Goal: Task Accomplishment & Management: Manage account settings

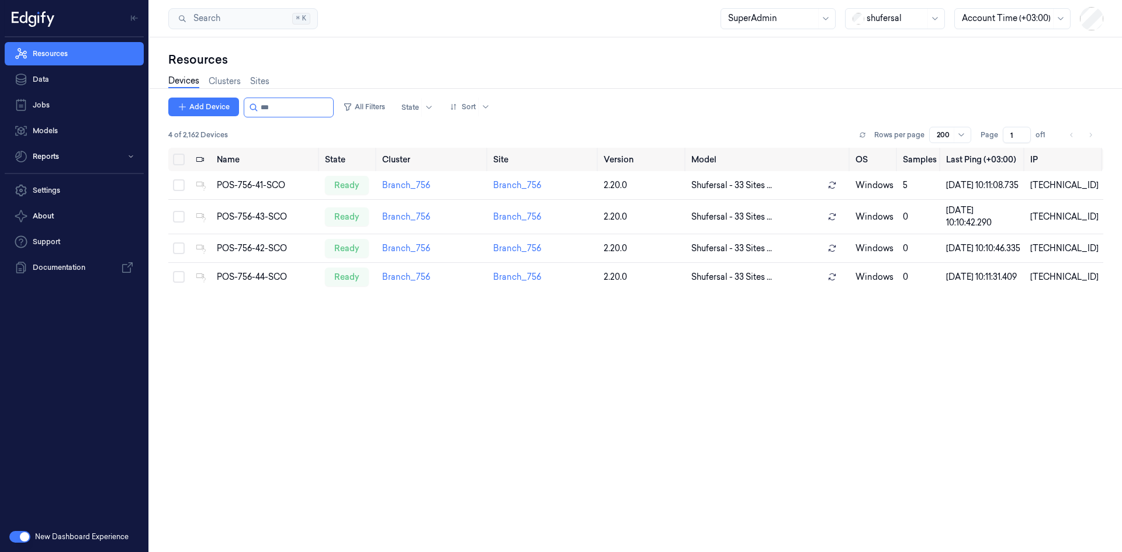
click at [16, 537] on button "button" at bounding box center [19, 537] width 21 height 12
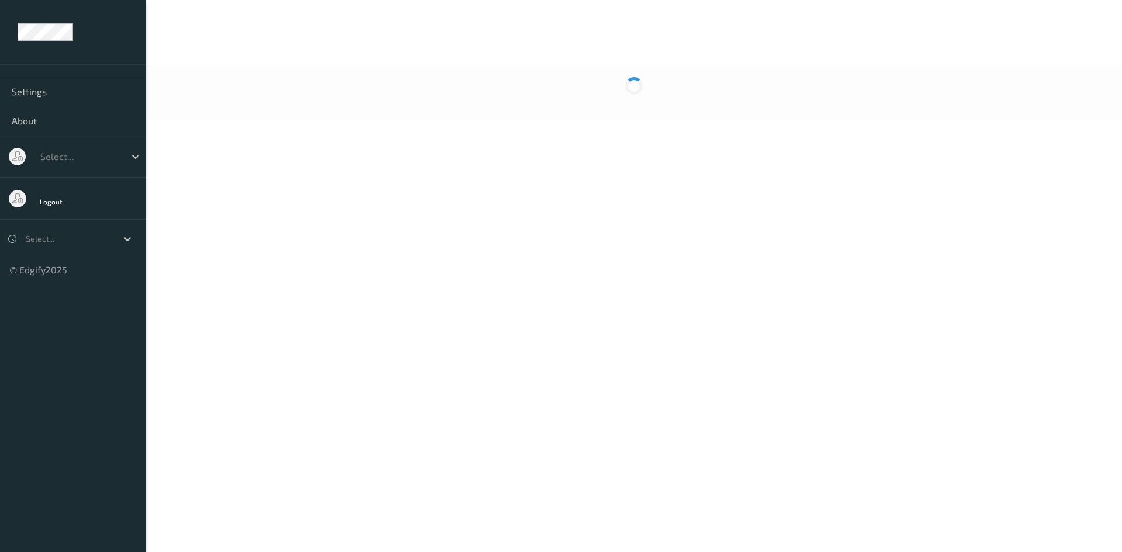
click at [102, 156] on div at bounding box center [79, 157] width 79 height 14
click at [103, 162] on div at bounding box center [79, 157] width 79 height 14
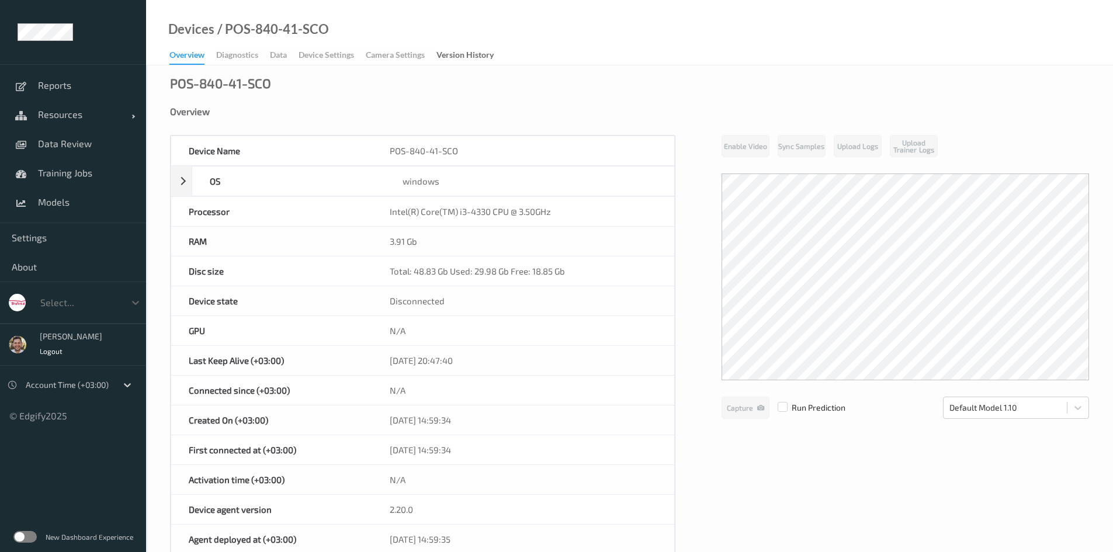
click at [77, 299] on div at bounding box center [79, 303] width 79 height 14
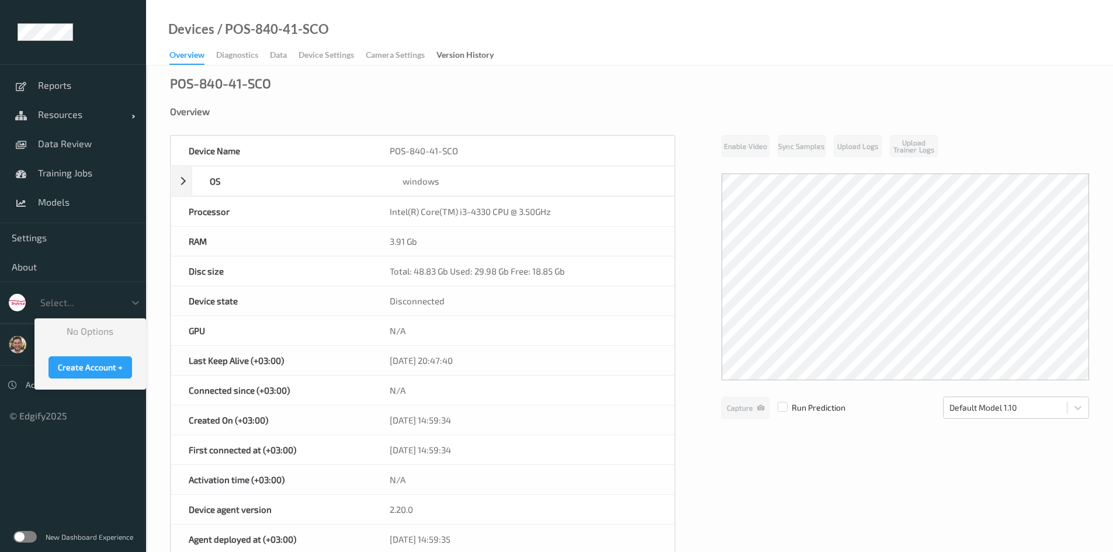
click at [77, 306] on div at bounding box center [79, 303] width 79 height 14
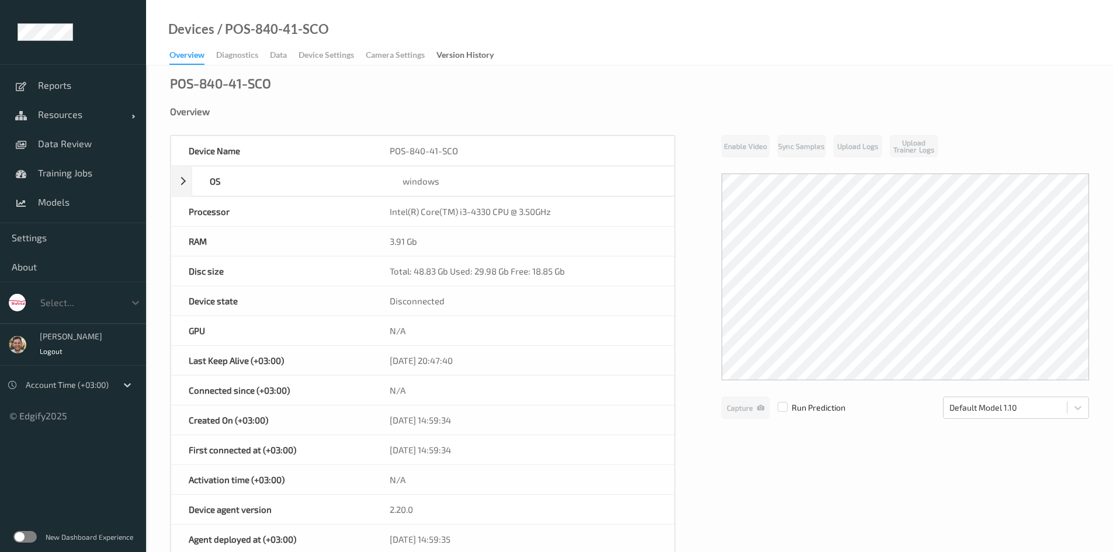
click at [77, 306] on div at bounding box center [79, 303] width 79 height 14
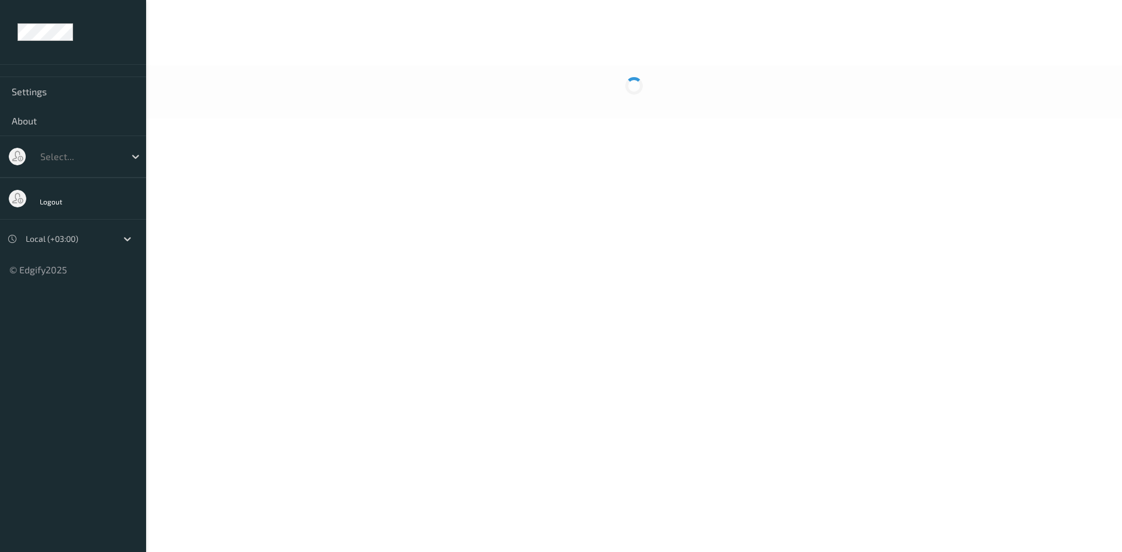
drag, startPoint x: 374, startPoint y: 159, endPoint x: 638, endPoint y: 133, distance: 264.8
click at [638, 133] on body "Settings About Select... Logout Local (+03:00) © Edgify 2025 New Dashboard Expe…" at bounding box center [561, 276] width 1122 height 552
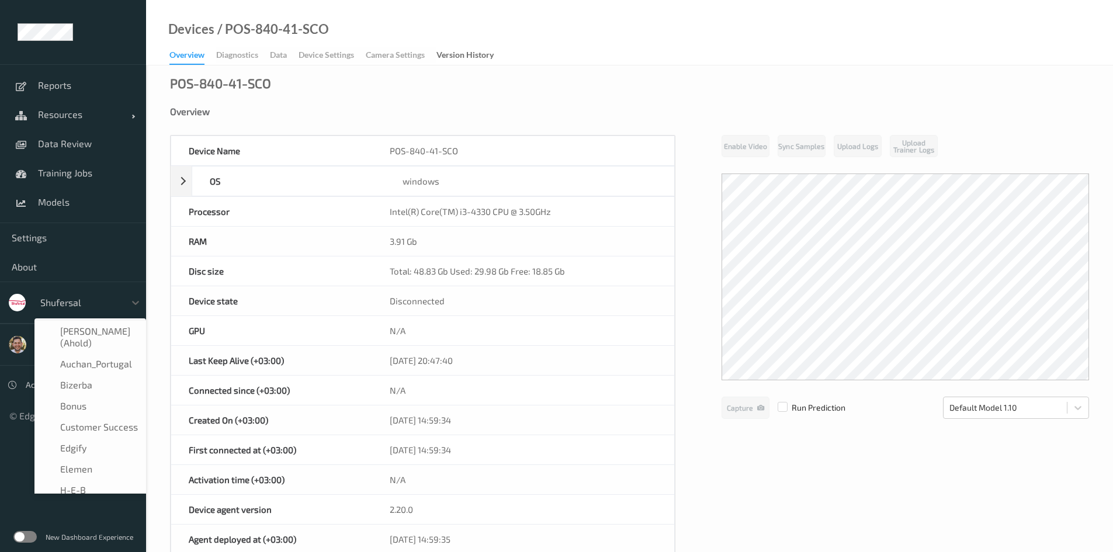
click at [61, 298] on div at bounding box center [79, 303] width 79 height 14
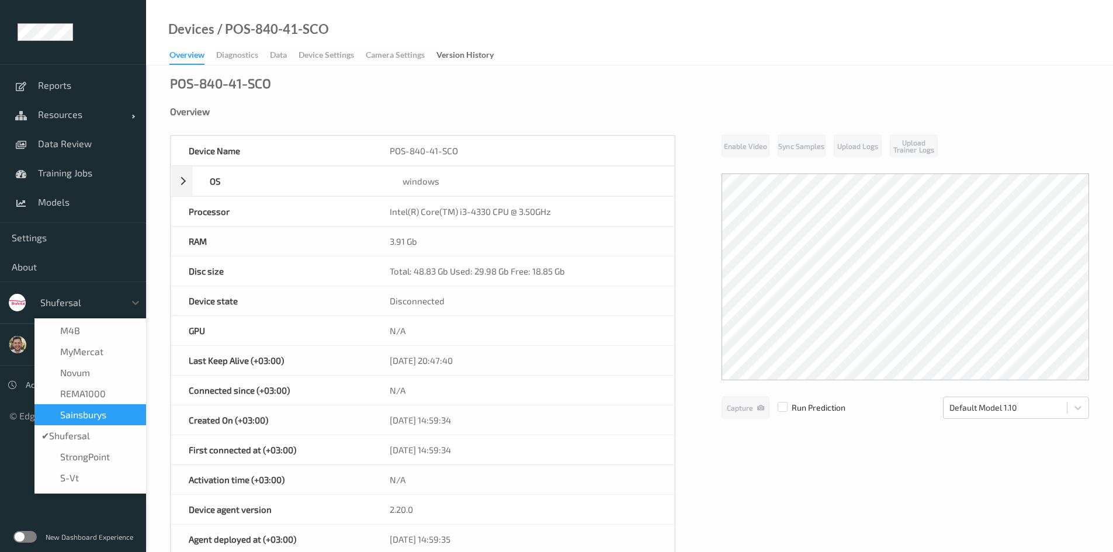
scroll to position [292, 0]
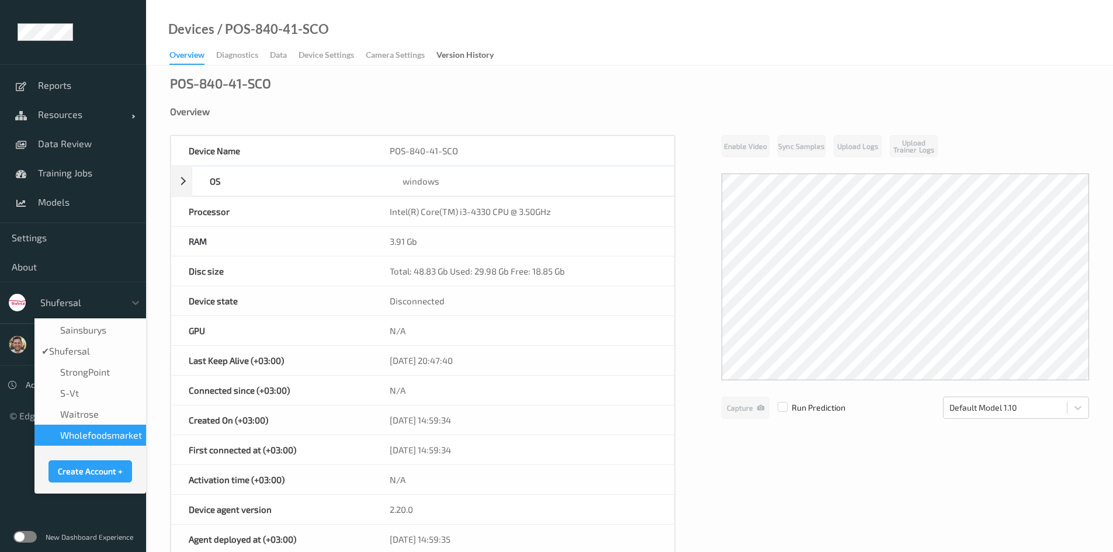
click at [105, 429] on span "wholefoodsmarket" at bounding box center [101, 435] width 82 height 12
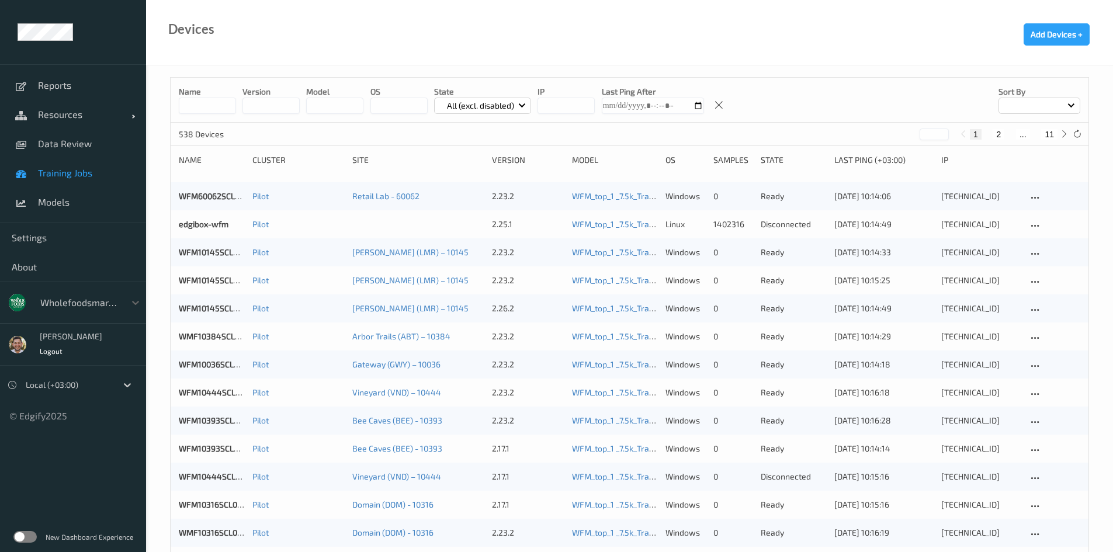
click at [93, 180] on link "Training Jobs" at bounding box center [73, 172] width 146 height 29
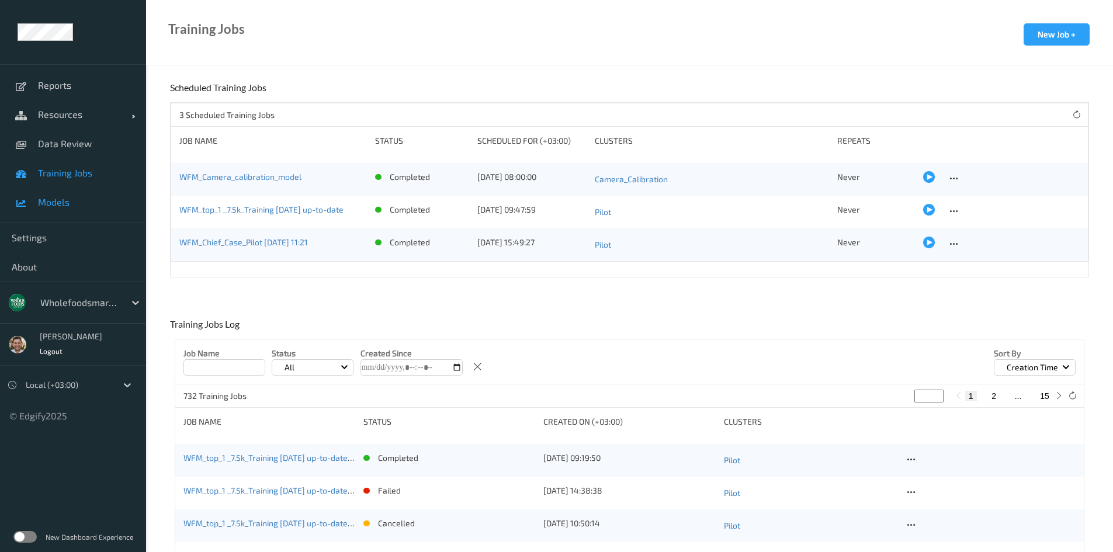
click at [93, 210] on link "Models" at bounding box center [73, 202] width 146 height 29
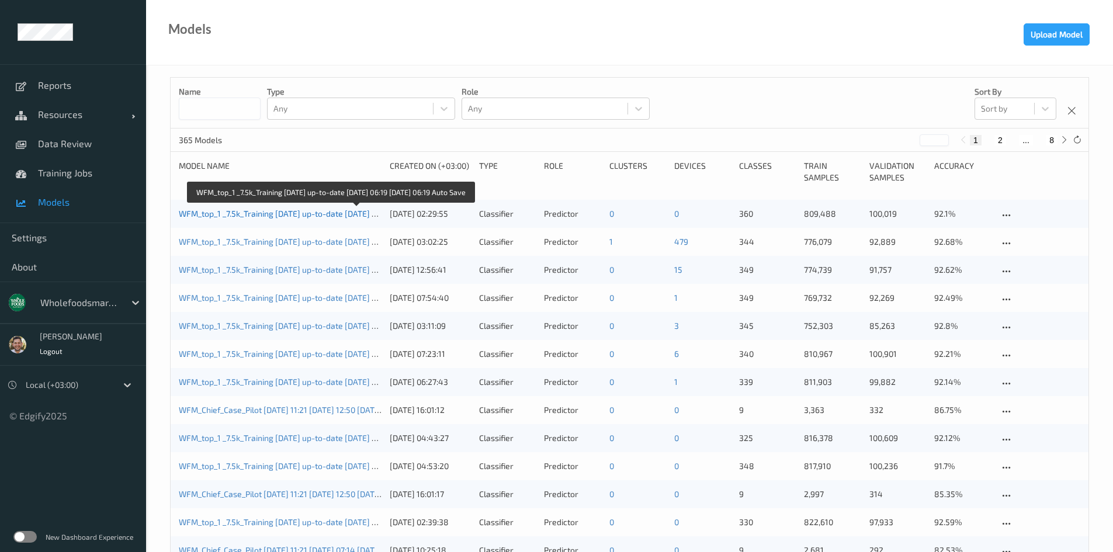
click at [295, 217] on link "WFM_top_1 _7.5k_Training [DATE] up-to-date [DATE] 06:19 [DATE] 06:19 Auto Save" at bounding box center [328, 214] width 299 height 10
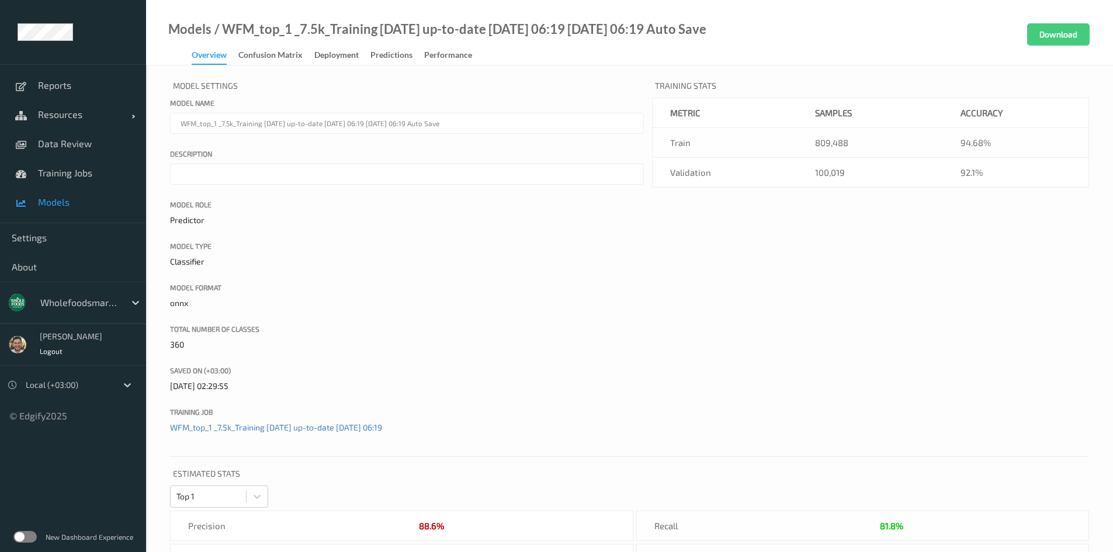
click at [324, 48] on link "Deployment" at bounding box center [342, 55] width 56 height 16
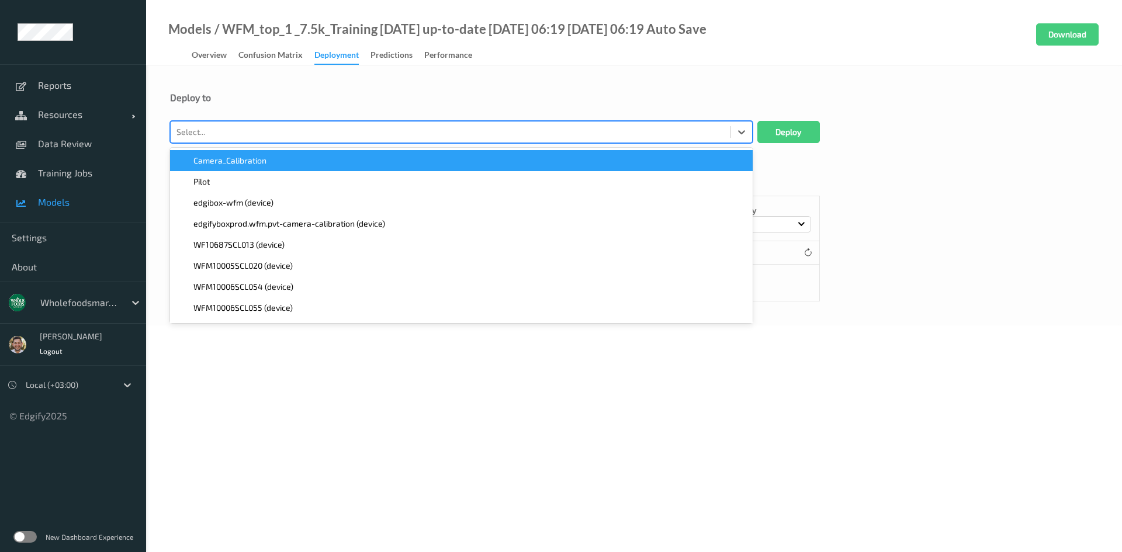
click at [311, 129] on div at bounding box center [450, 132] width 548 height 14
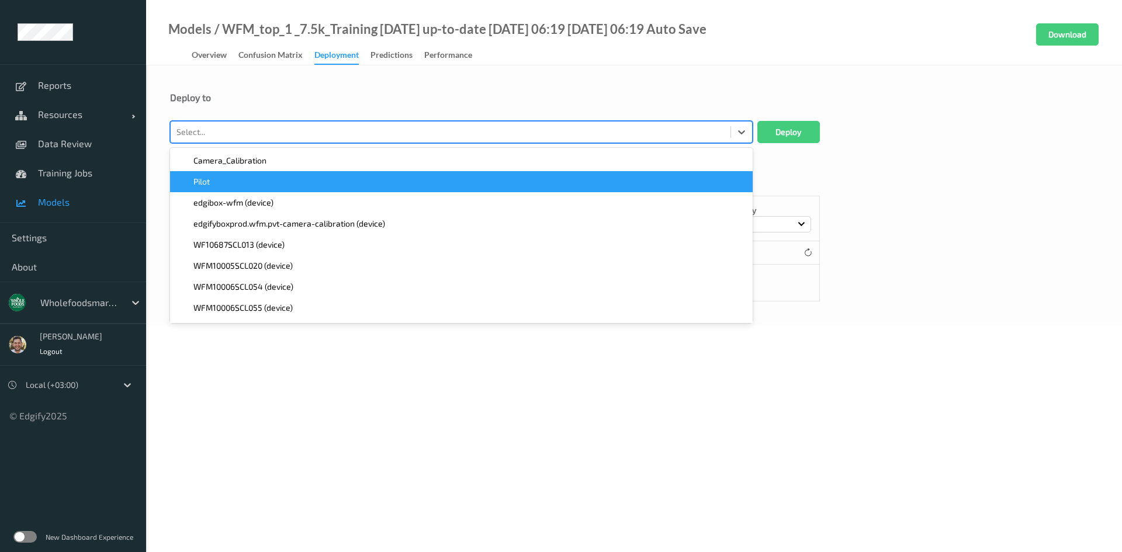
click at [294, 189] on div "Pilot" at bounding box center [461, 181] width 582 height 21
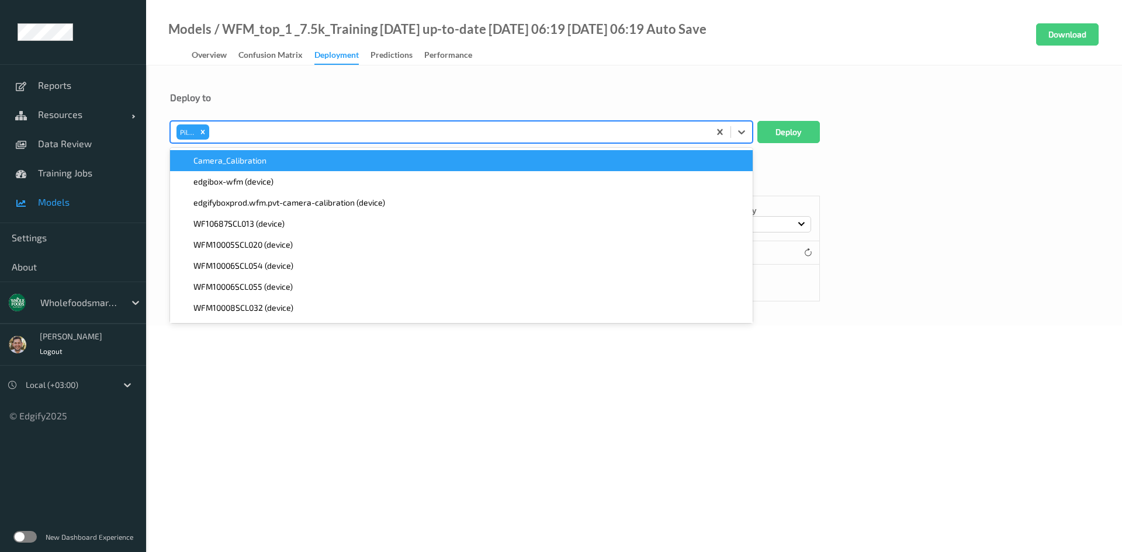
click at [919, 208] on div "Cluster Deployments Device Deployments Name Sort by 0 Items Cluster Name Deploy…" at bounding box center [634, 233] width 928 height 135
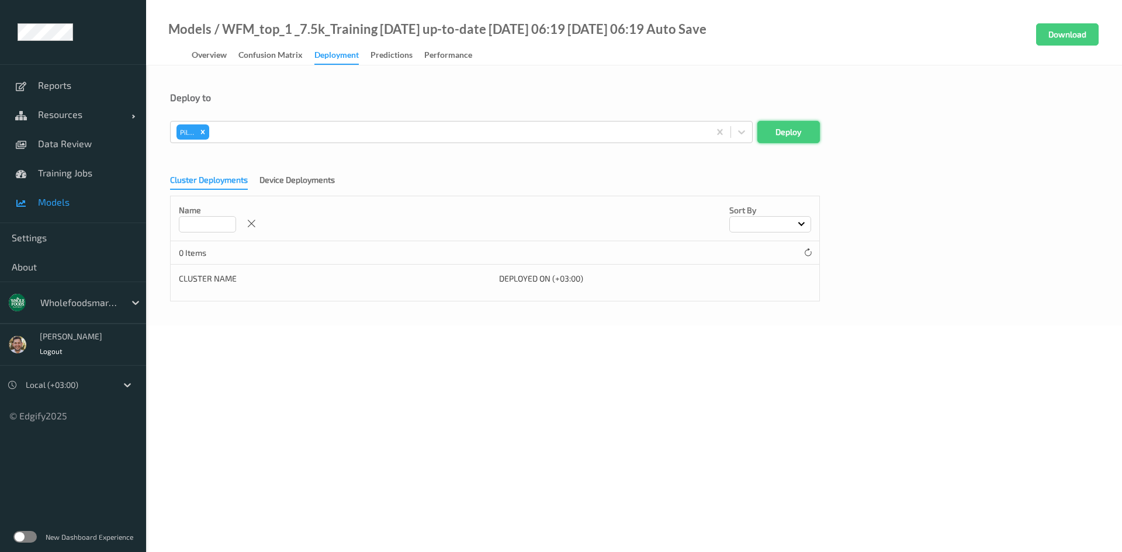
click at [806, 133] on button "Deploy" at bounding box center [788, 132] width 63 height 22
click at [97, 181] on link "Training Jobs" at bounding box center [73, 172] width 146 height 29
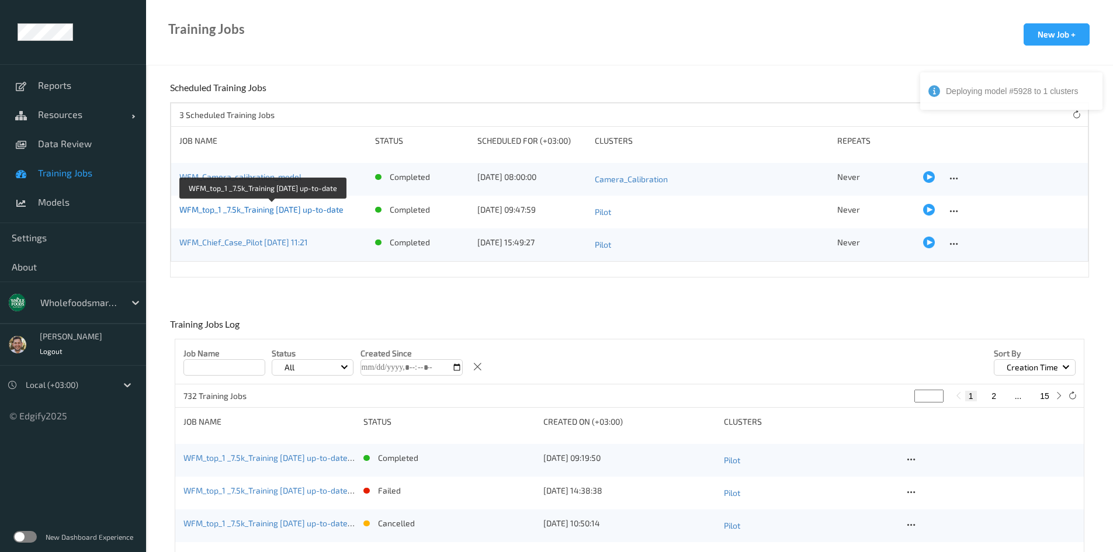
click at [302, 207] on link "WFM_top_1 _7.5k_Training [DATE] up-to-date" at bounding box center [261, 209] width 164 height 10
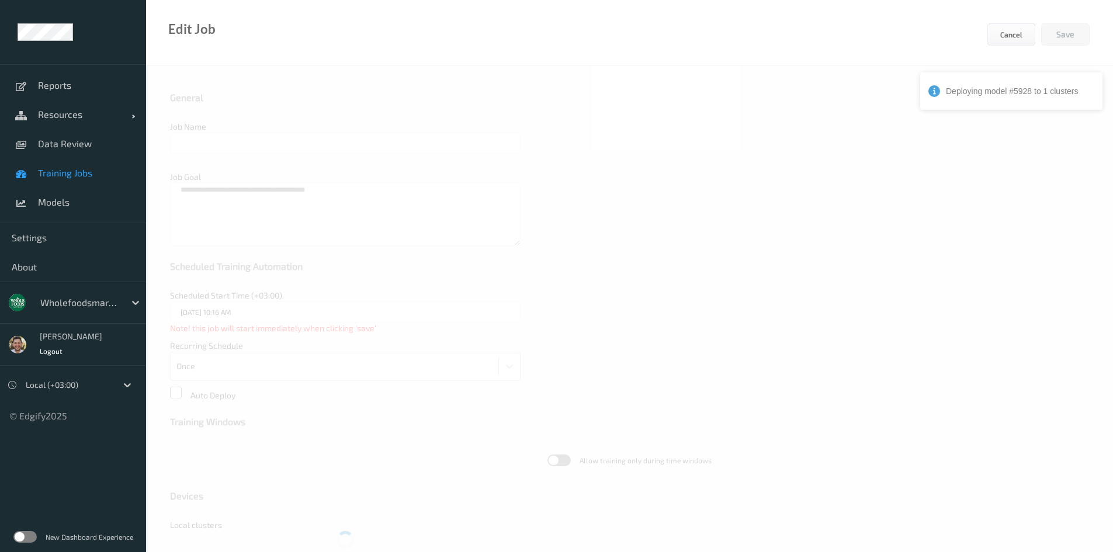
type input "WFM_top_1 _7.5k_Training [DATE] up-to-date"
type textarea "**********"
type input "[DATE] 9:47 AM"
type input "edgify/edgify-worker-cuda:[DATE]"
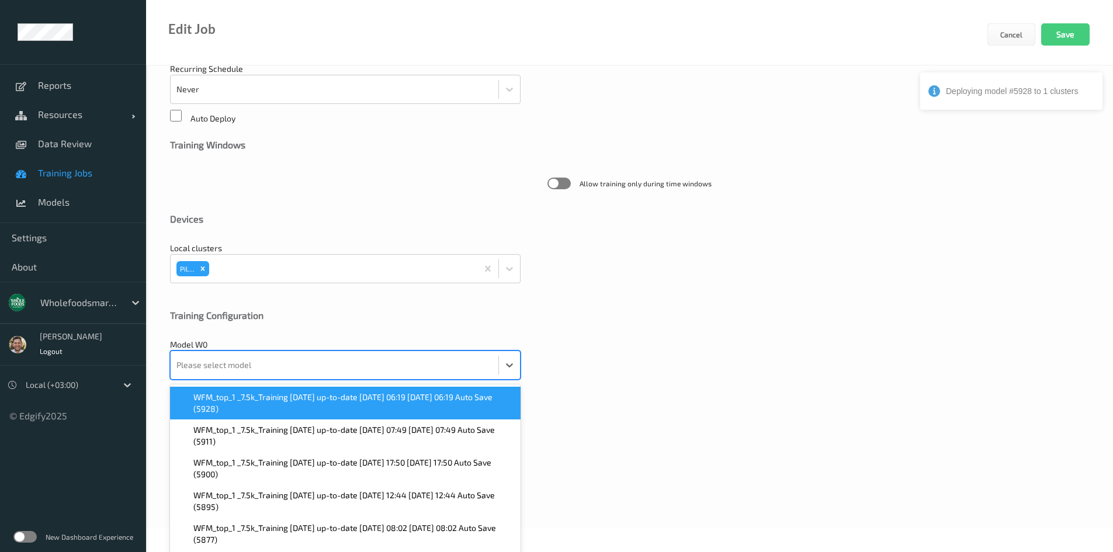
click at [226, 380] on div "option WFM_top_1 _7.5k_Training 2025-09-01 up-to-date 2025-09-10 06:19 2025-09-…" at bounding box center [345, 364] width 350 height 29
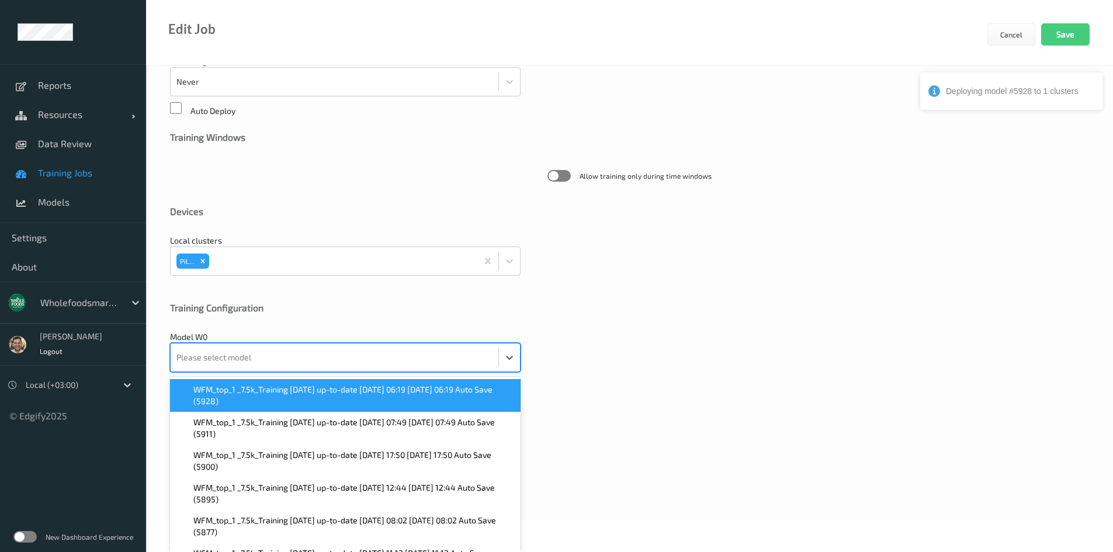
click at [225, 394] on span "WFM_top_1 _7.5k_Training [DATE] up-to-date [DATE] 06:19 [DATE] 06:19 Auto Save …" at bounding box center [353, 395] width 320 height 23
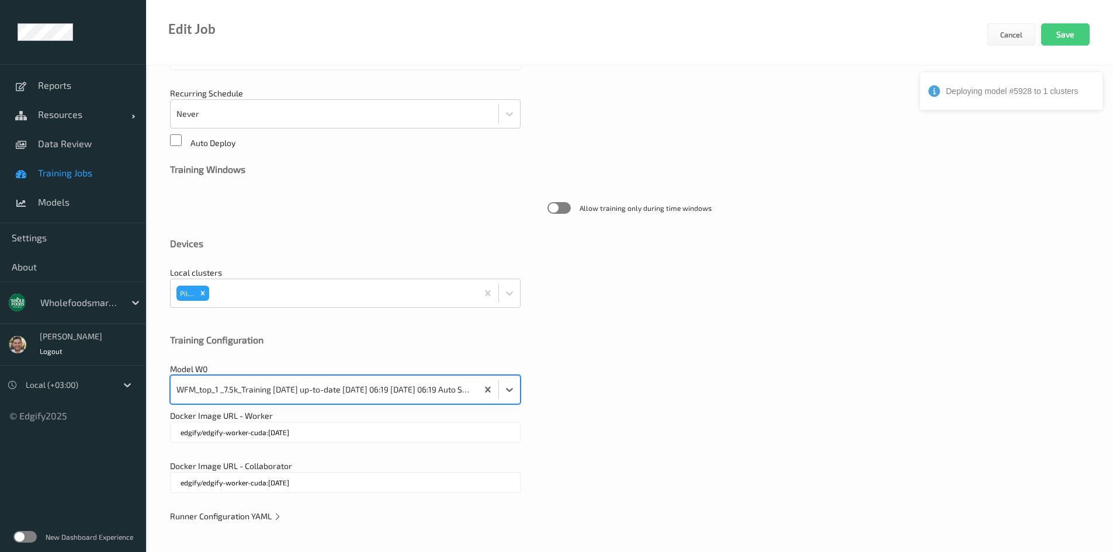
click at [233, 518] on span "Runner Configuration YAML" at bounding box center [226, 516] width 112 height 10
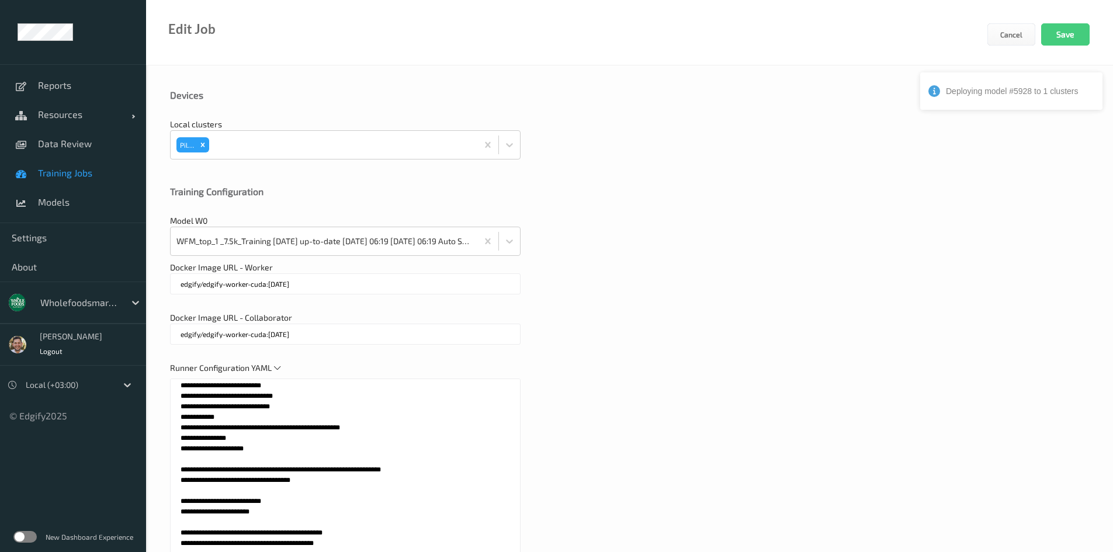
scroll to position [561, 0]
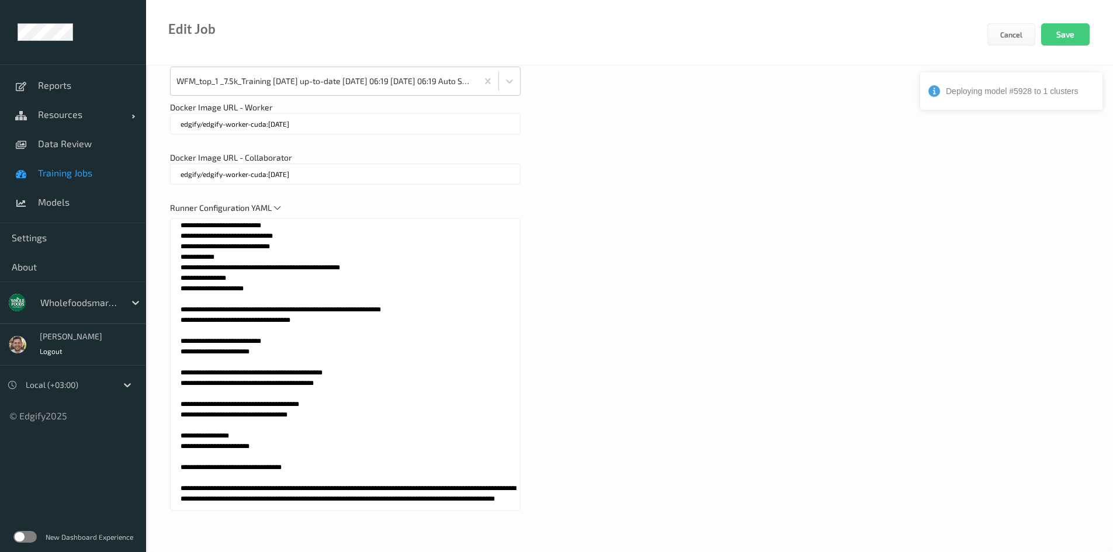
click at [331, 380] on textarea at bounding box center [345, 364] width 350 height 292
click at [350, 372] on textarea at bounding box center [345, 364] width 350 height 292
click at [353, 366] on textarea at bounding box center [345, 364] width 350 height 292
click at [353, 368] on textarea at bounding box center [345, 364] width 350 height 292
type textarea "**********"
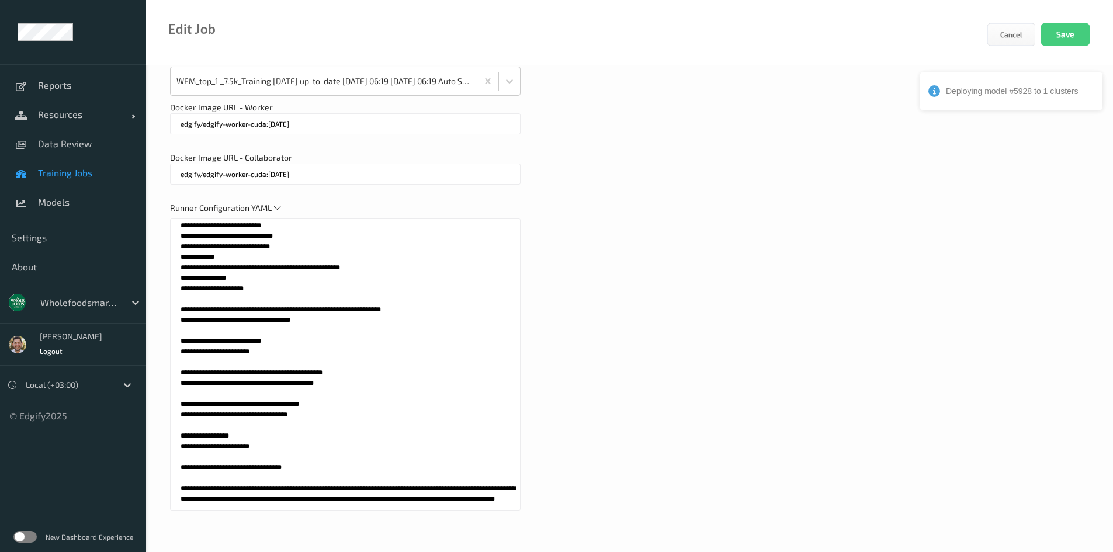
click at [781, 353] on div "Runner Configuration YAML" at bounding box center [629, 362] width 919 height 320
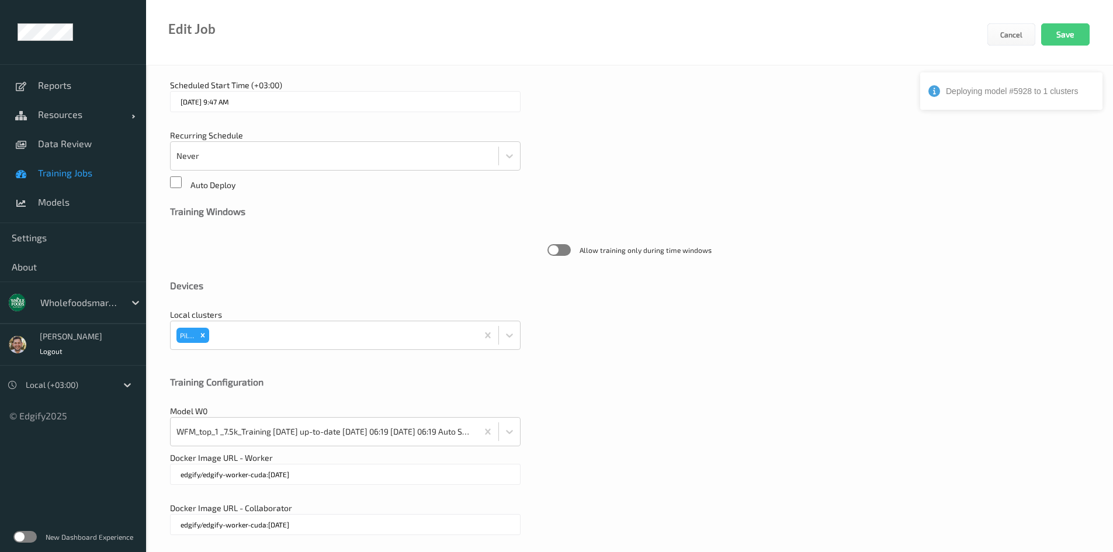
scroll to position [0, 0]
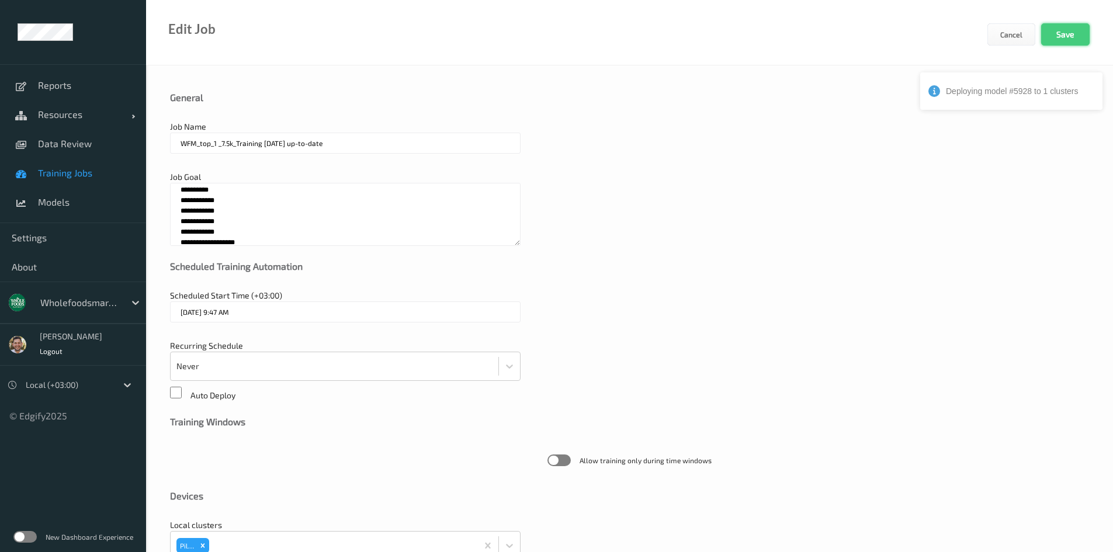
click at [1074, 32] on button "Save" at bounding box center [1065, 34] width 48 height 22
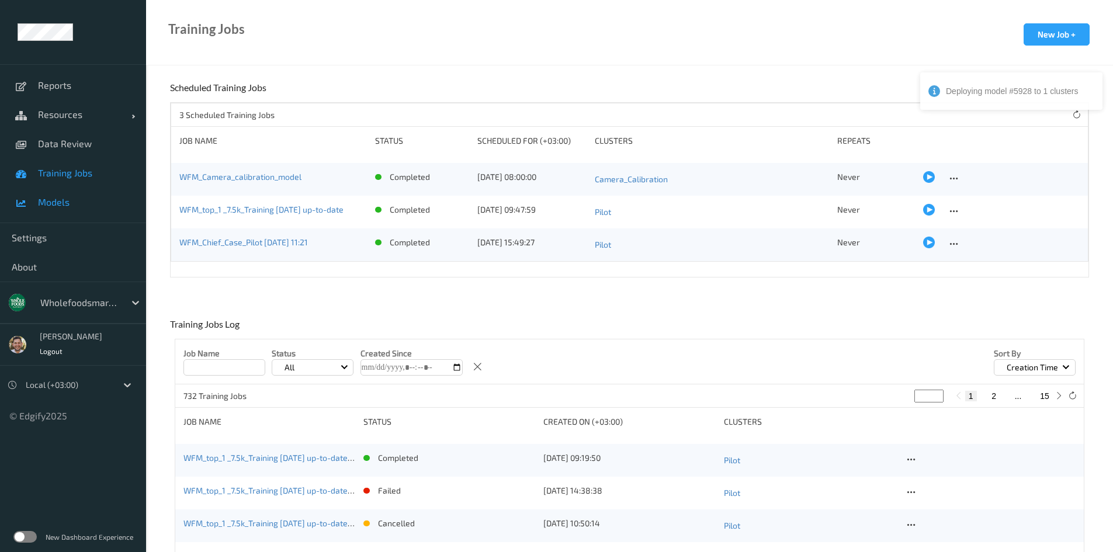
click at [78, 200] on span "Models" at bounding box center [86, 202] width 96 height 12
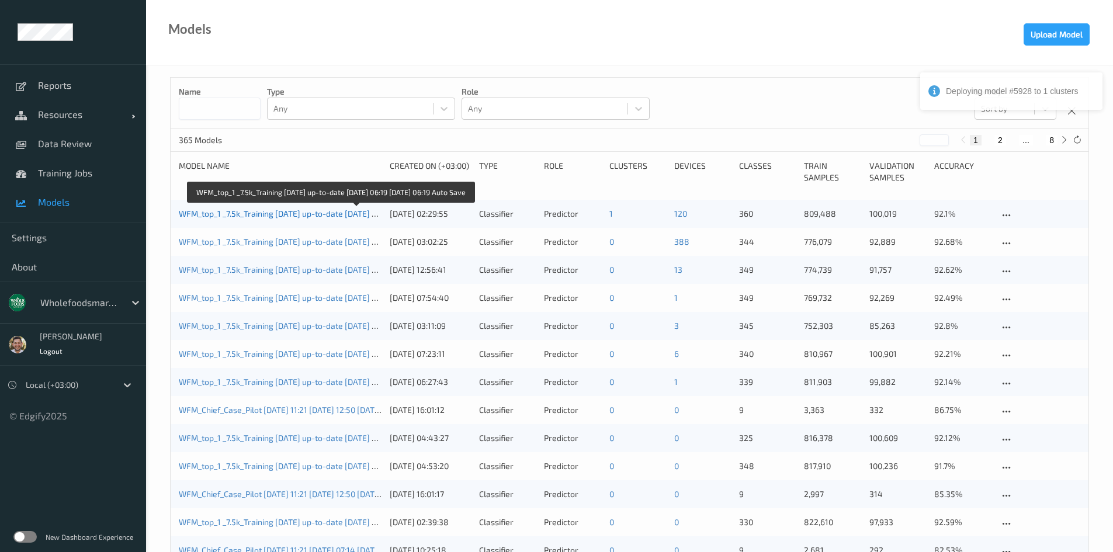
click at [294, 210] on link "WFM_top_1 _7.5k_Training [DATE] up-to-date [DATE] 06:19 [DATE] 06:19 Auto Save" at bounding box center [328, 214] width 299 height 10
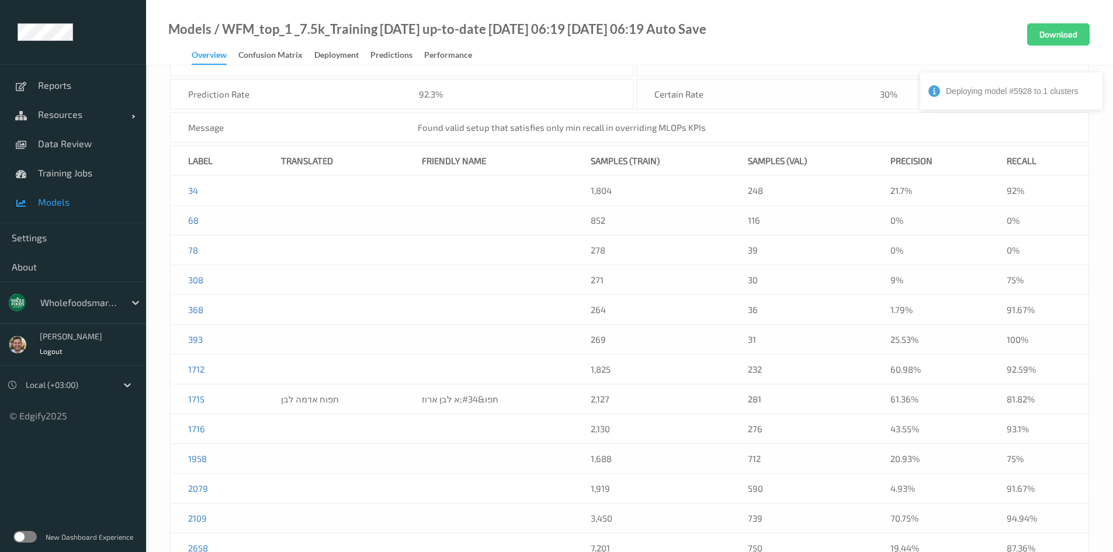
scroll to position [467, 0]
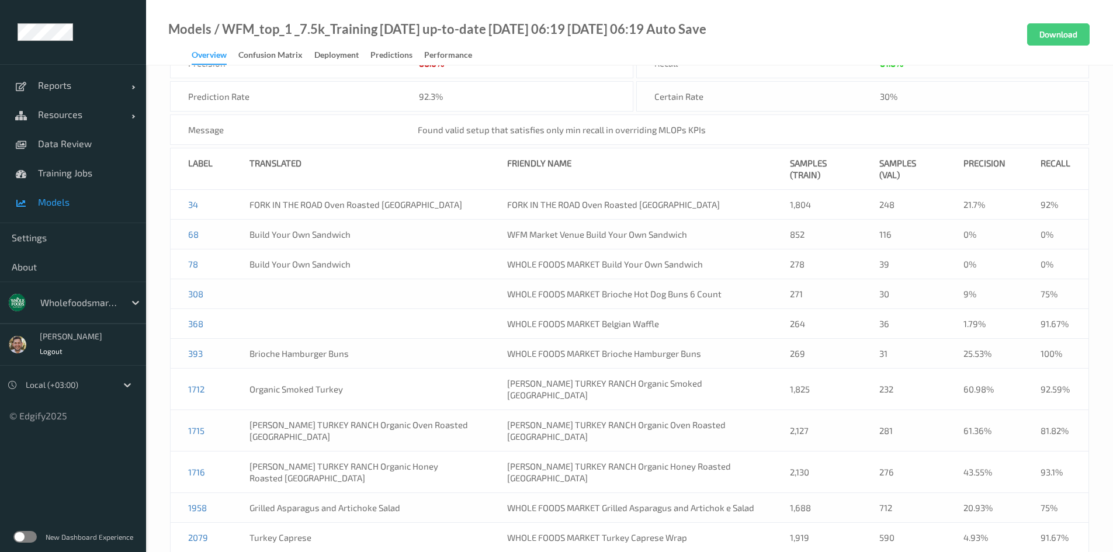
scroll to position [467, 0]
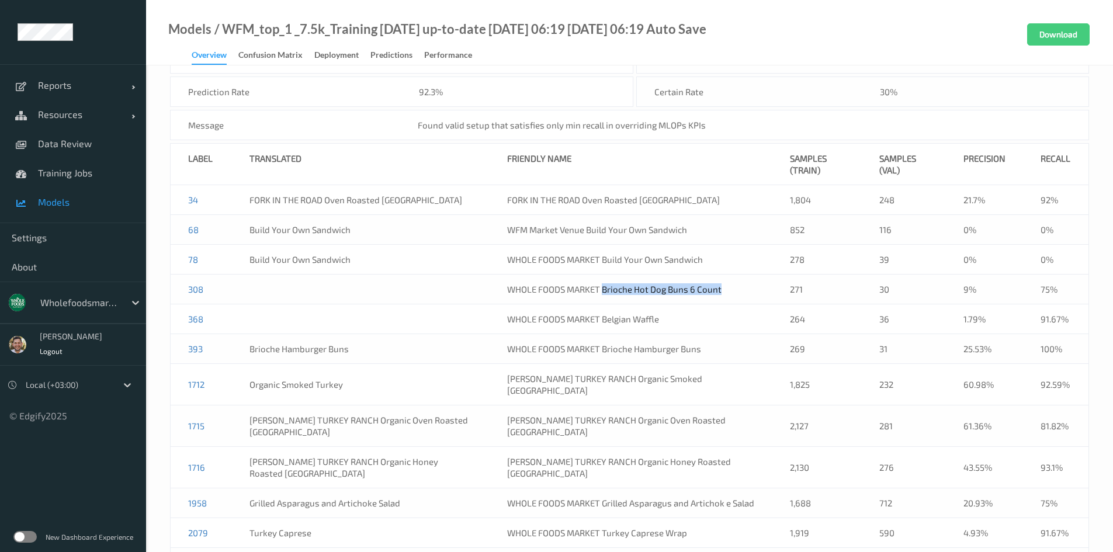
drag, startPoint x: 724, startPoint y: 284, endPoint x: 588, endPoint y: 294, distance: 135.9
click at [588, 294] on td "WHOLE FOODS MARKET Brioche Hot Dog Buns 6 Count" at bounding box center [631, 290] width 283 height 30
copy td "Brioche Hot Dog Buns 6 Count"
drag, startPoint x: 685, startPoint y: 321, endPoint x: 590, endPoint y: 321, distance: 95.2
click at [590, 321] on td "WHOLE FOODS MARKET Belgian Waffle" at bounding box center [631, 319] width 283 height 30
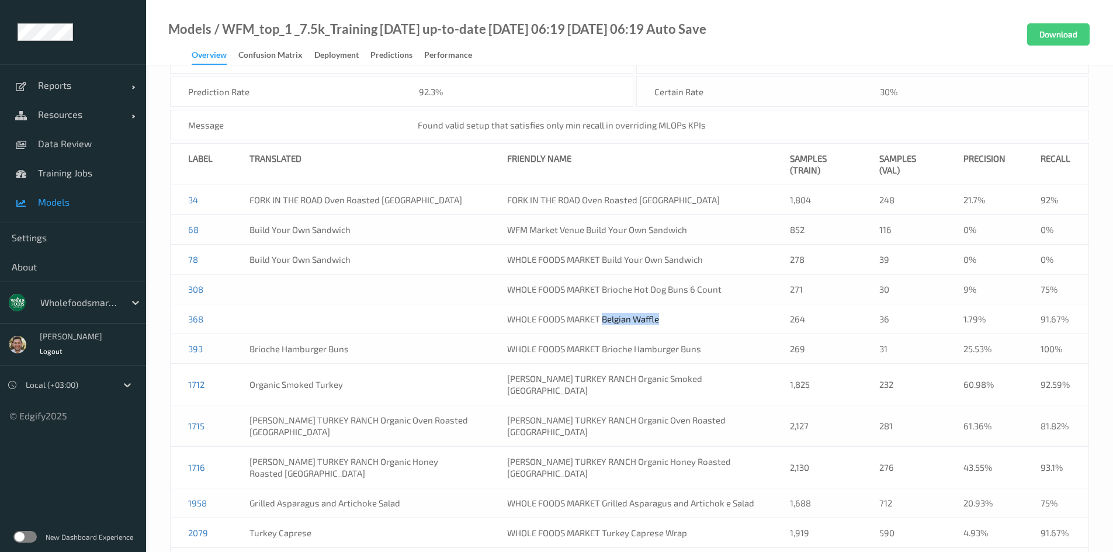
copy td "Belgian Waffle"
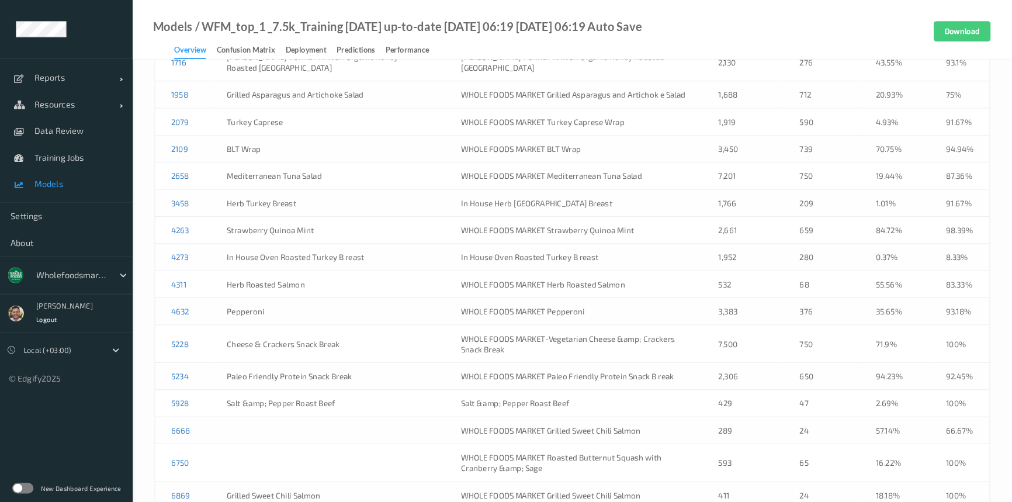
scroll to position [993, 0]
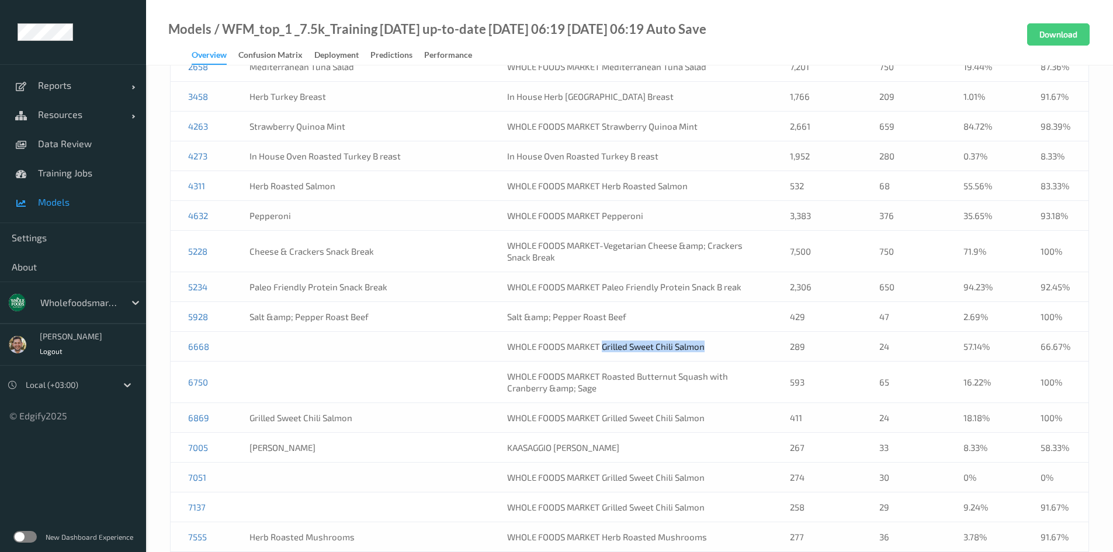
drag, startPoint x: 704, startPoint y: 338, endPoint x: 589, endPoint y: 345, distance: 115.9
click at [589, 345] on td "WHOLE FOODS MARKET Grilled Sweet Chili Salmon" at bounding box center [631, 347] width 283 height 30
copy td "Grilled Sweet Chili Salmon"
drag, startPoint x: 216, startPoint y: 408, endPoint x: 176, endPoint y: 411, distance: 39.9
click at [176, 411] on td "6869" at bounding box center [202, 418] width 62 height 30
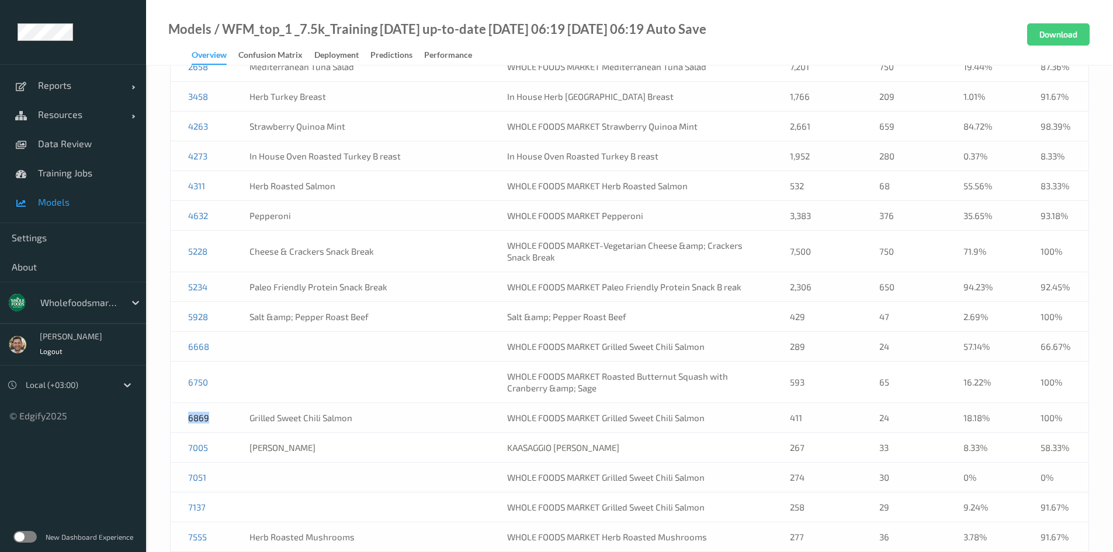
copy link "6869"
click at [227, 499] on td "7137" at bounding box center [202, 507] width 62 height 30
copy link "7137"
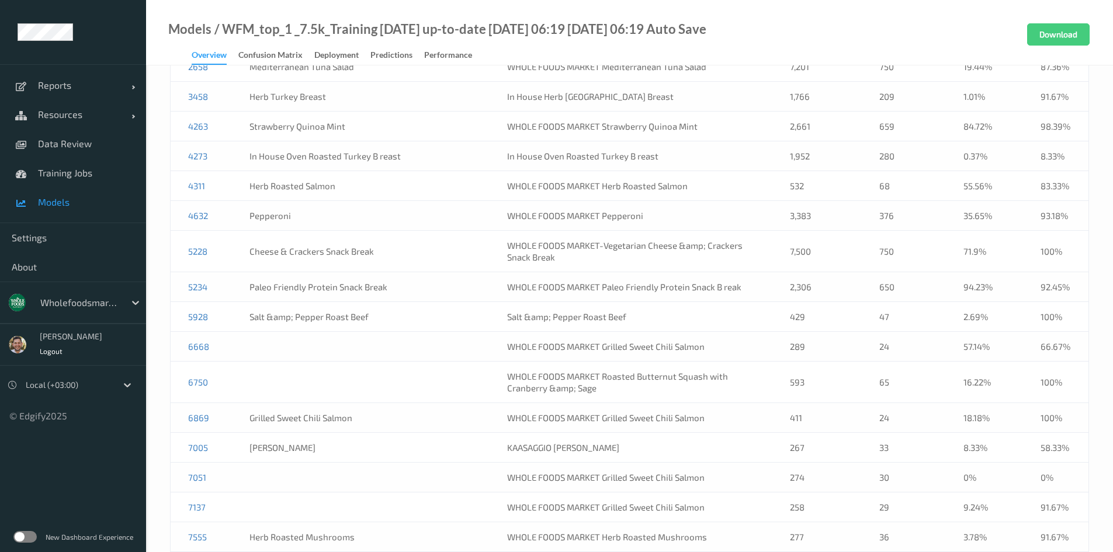
click at [211, 468] on td "7051" at bounding box center [202, 478] width 62 height 30
copy link "7051"
click at [224, 373] on td "6750" at bounding box center [202, 382] width 62 height 41
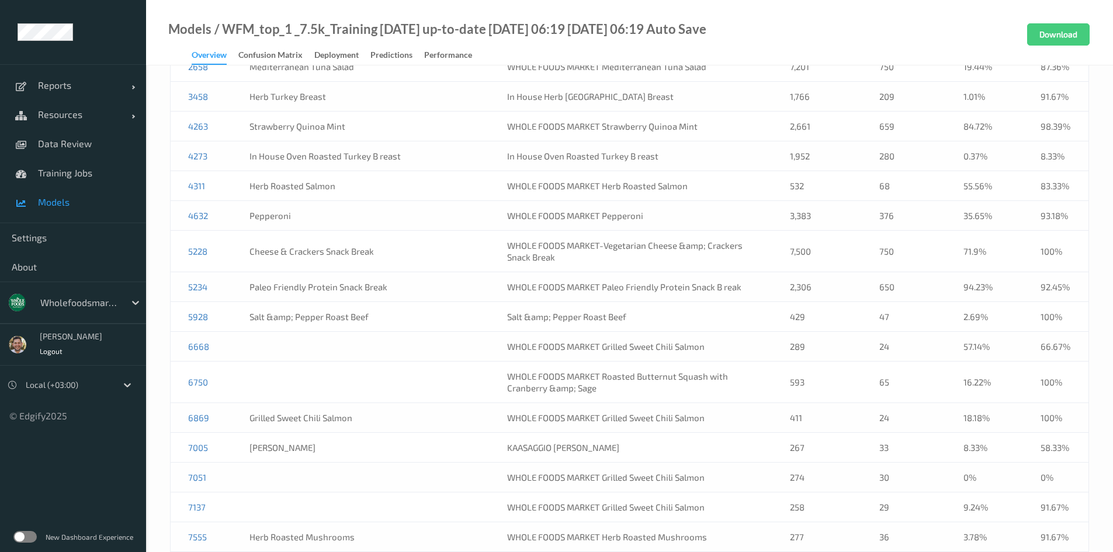
click at [224, 373] on td "6750" at bounding box center [202, 382] width 62 height 41
copy link "6750"
click at [224, 335] on td "6668" at bounding box center [202, 347] width 62 height 30
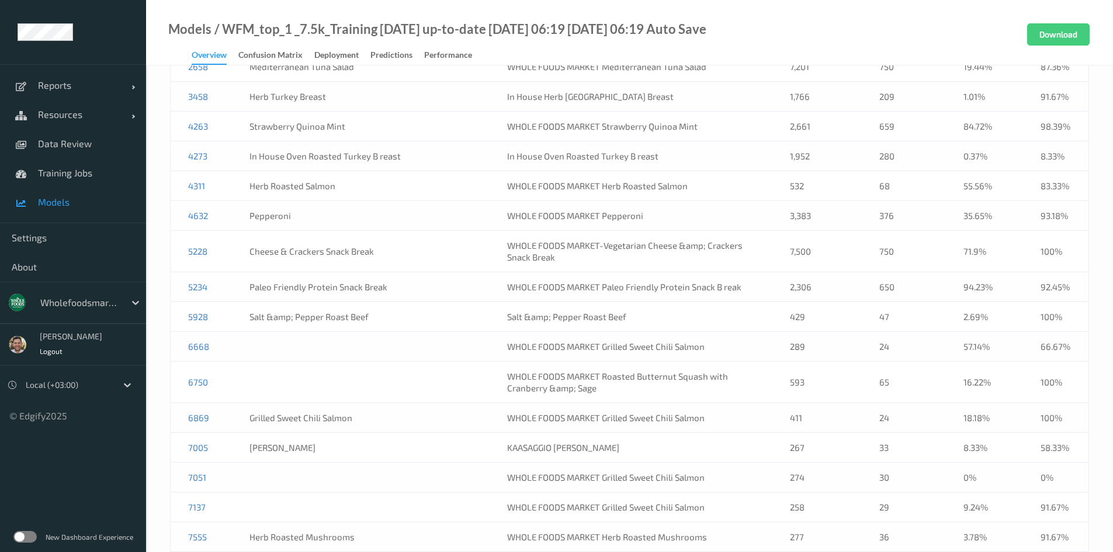
click at [223, 335] on td "6668" at bounding box center [202, 347] width 62 height 30
click at [210, 339] on td "6668" at bounding box center [202, 347] width 62 height 30
copy link "6668"
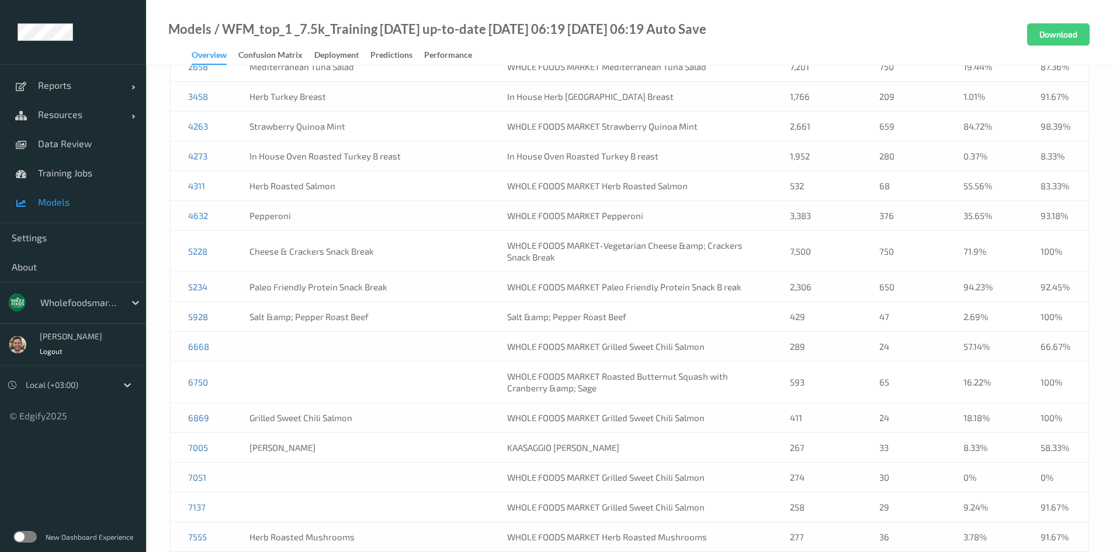
click at [215, 406] on td "6869" at bounding box center [202, 418] width 62 height 30
copy link "6869"
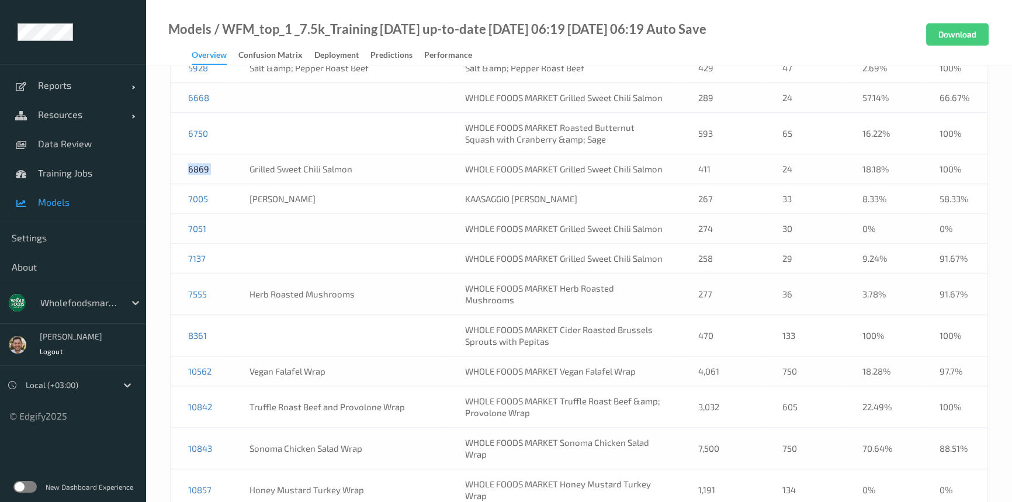
scroll to position [1311, 0]
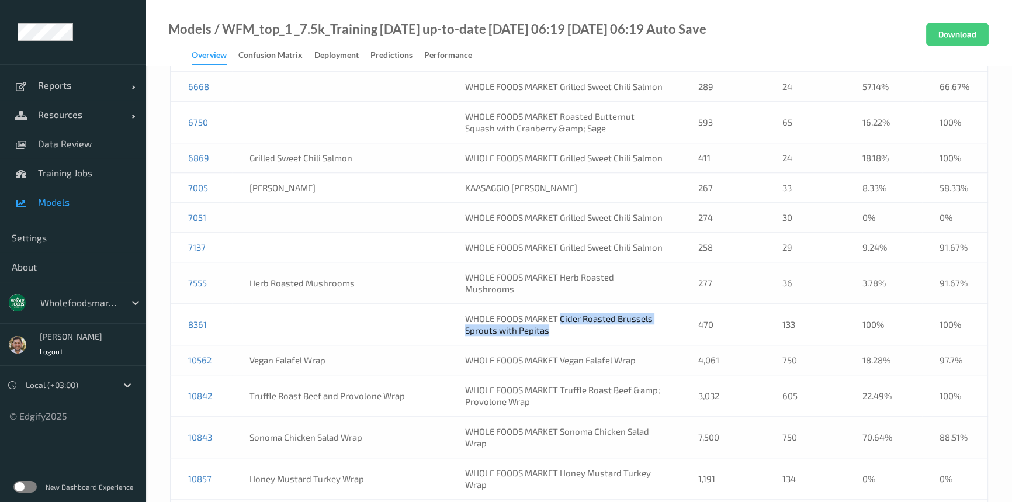
drag, startPoint x: 566, startPoint y: 279, endPoint x: 547, endPoint y: 274, distance: 19.4
click at [547, 304] on td "WHOLE FOODS MARKET Cider Roasted Brussels Sprouts with Pepitas" at bounding box center [563, 324] width 233 height 41
copy td "Cider Roasted Brussels Sprouts with Pepitas"
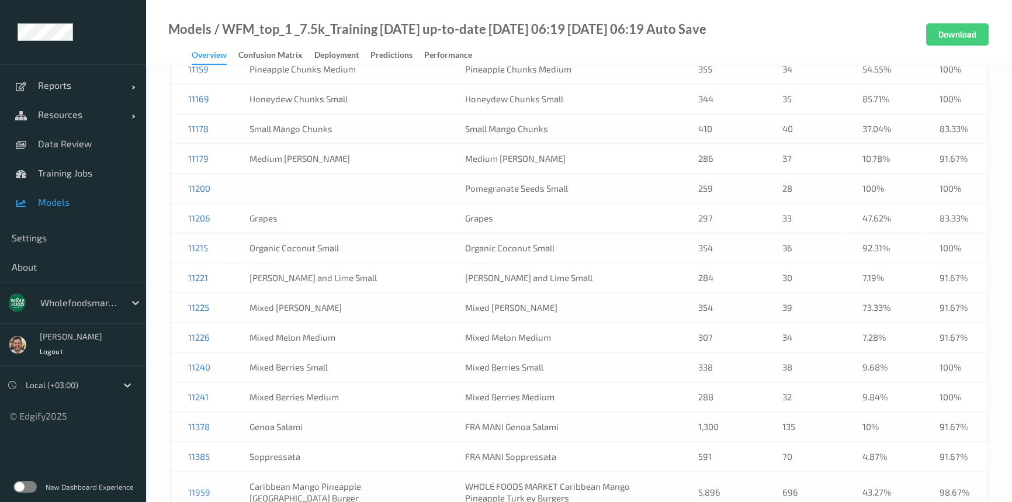
scroll to position [2161, 0]
click at [574, 173] on td "Pomegranate Seeds Small" at bounding box center [563, 188] width 233 height 30
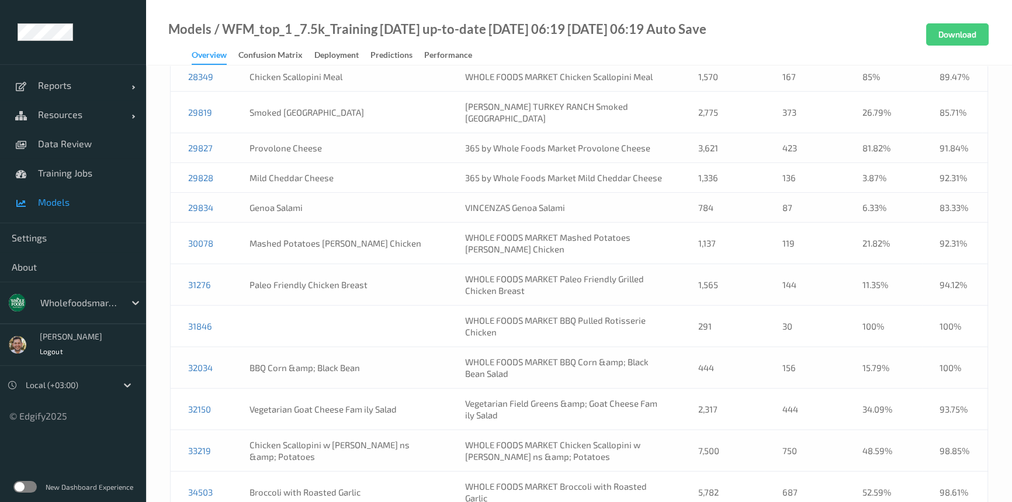
scroll to position [4816, 0]
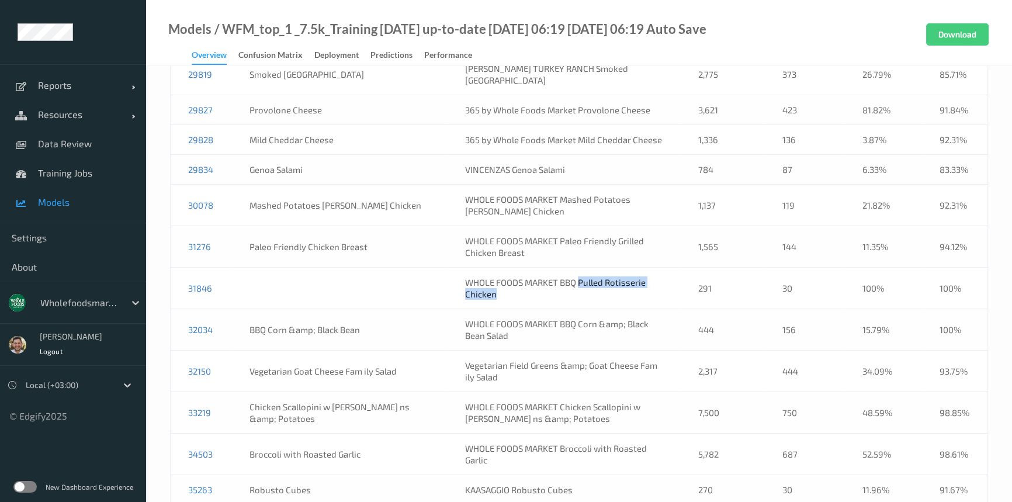
drag, startPoint x: 560, startPoint y: 180, endPoint x: 567, endPoint y: 169, distance: 13.1
click at [567, 268] on td "WHOLE FOODS MARKET BBQ Pulled Rotisserie Chicken" at bounding box center [563, 288] width 233 height 41
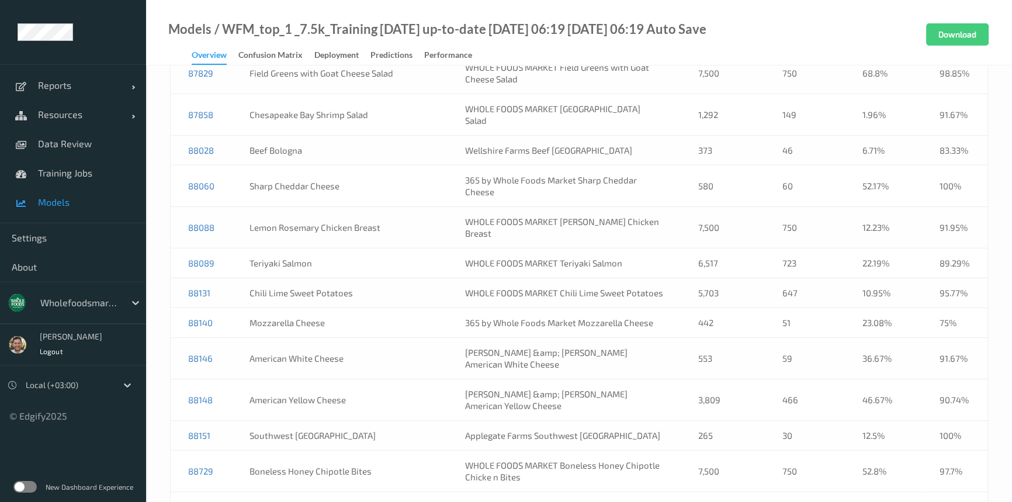
scroll to position [4741, 0]
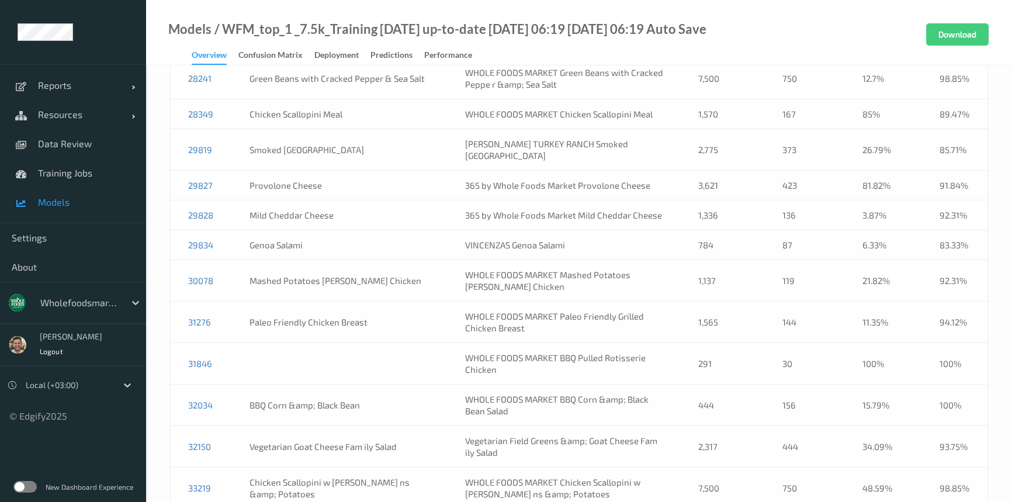
click at [543, 343] on td "WHOLE FOODS MARKET BBQ Pulled Rotisserie Chicken" at bounding box center [563, 363] width 233 height 41
click at [538, 343] on td "WHOLE FOODS MARKET BBQ Pulled Rotisserie Chicken" at bounding box center [563, 363] width 233 height 41
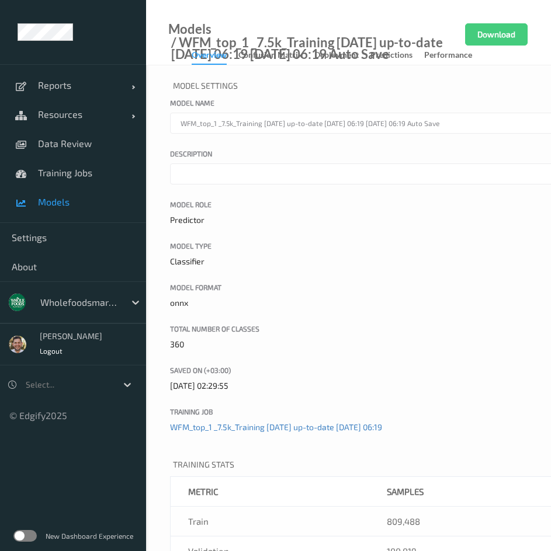
click at [275, 225] on p "Predictor" at bounding box center [468, 220] width 596 height 12
click at [73, 179] on link "Training Jobs" at bounding box center [73, 172] width 146 height 29
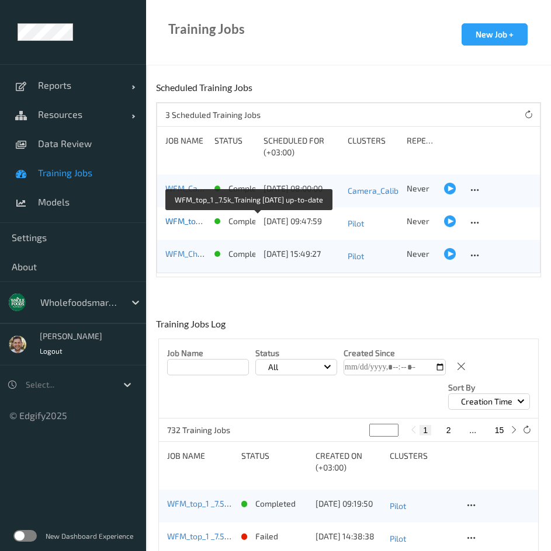
click at [185, 223] on link "WFM_top_1 _7.5k_Training [DATE] up-to-date" at bounding box center [247, 221] width 164 height 10
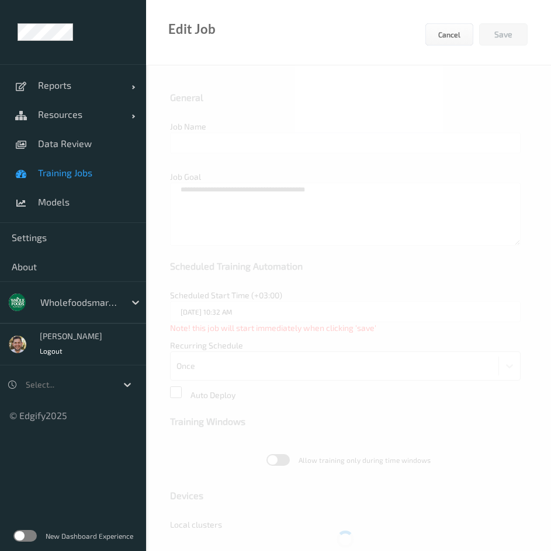
type input "WFM_top_1 _7.5k_Training [DATE] up-to-date"
type textarea "**********"
type input "[DATE] 9:47 AM"
type input "edgify/edgify-worker-cuda:[DATE]"
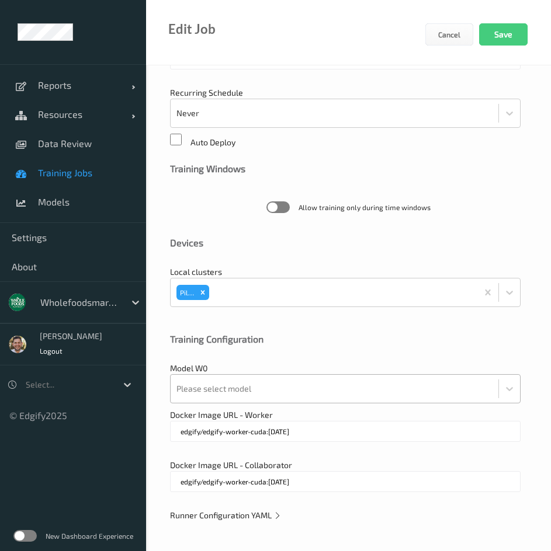
click at [225, 395] on div "Please select model" at bounding box center [345, 388] width 350 height 29
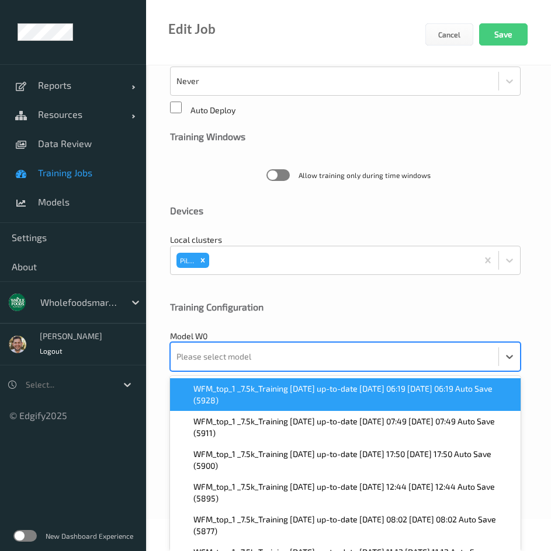
click at [225, 395] on span "WFM_top_1 _7.5k_Training [DATE] up-to-date [DATE] 06:19 [DATE] 06:19 Auto Save …" at bounding box center [353, 394] width 320 height 23
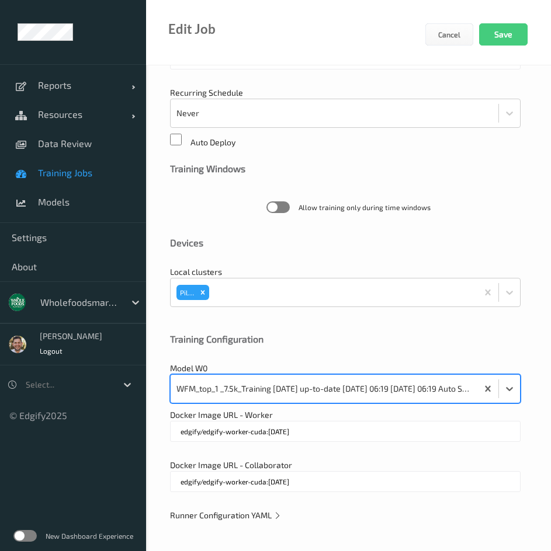
click at [233, 516] on span "Runner Configuration YAML" at bounding box center [226, 516] width 112 height 10
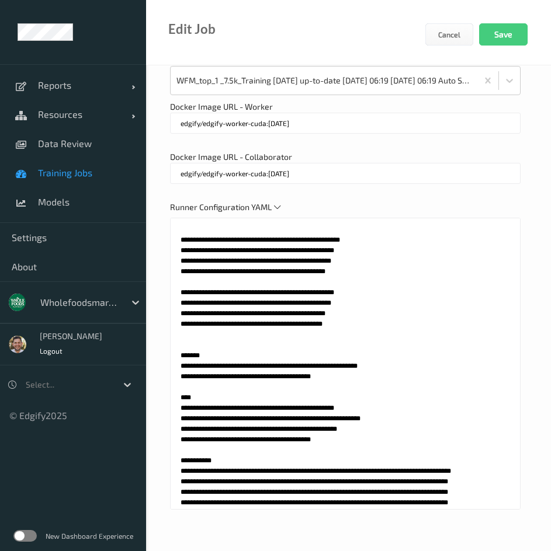
scroll to position [467, 0]
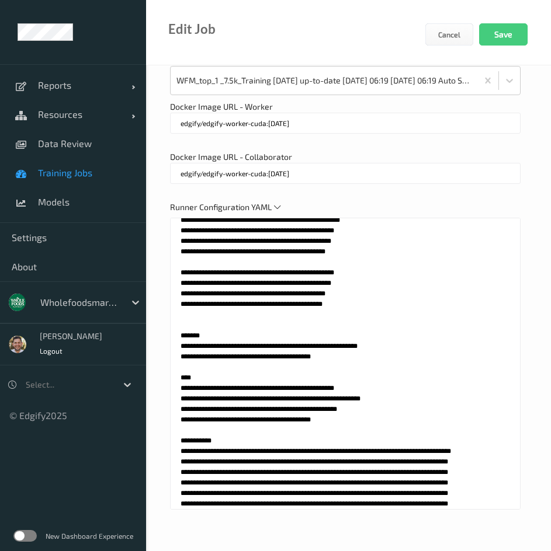
click at [359, 396] on textarea at bounding box center [345, 364] width 350 height 292
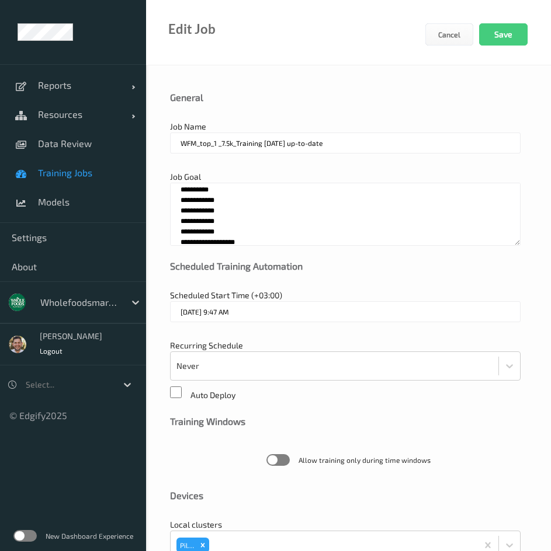
scroll to position [67, 0]
drag, startPoint x: 178, startPoint y: 186, endPoint x: 367, endPoint y: 338, distance: 242.7
click at [248, 223] on textarea at bounding box center [345, 214] width 350 height 63
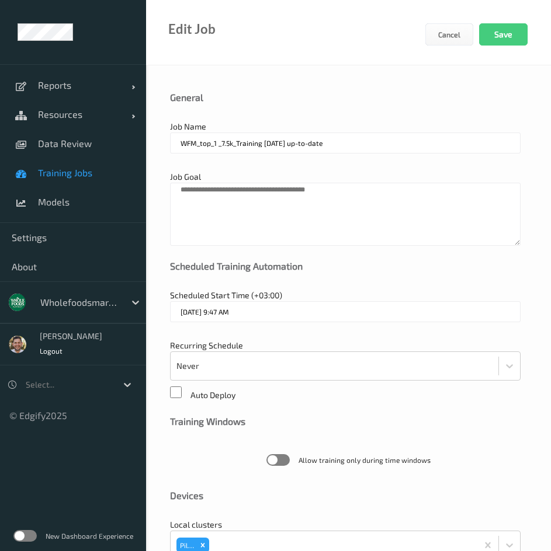
paste textarea "****"
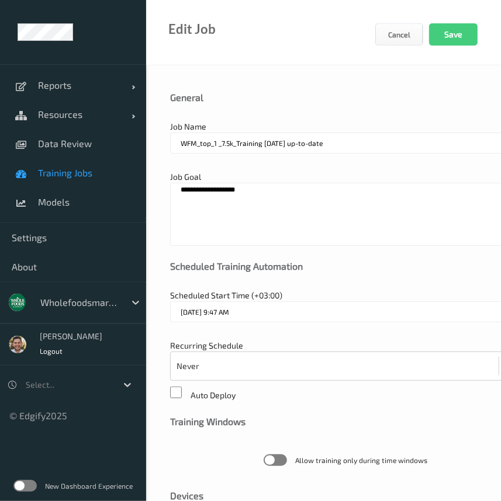
click at [204, 189] on textarea "**********" at bounding box center [345, 214] width 350 height 63
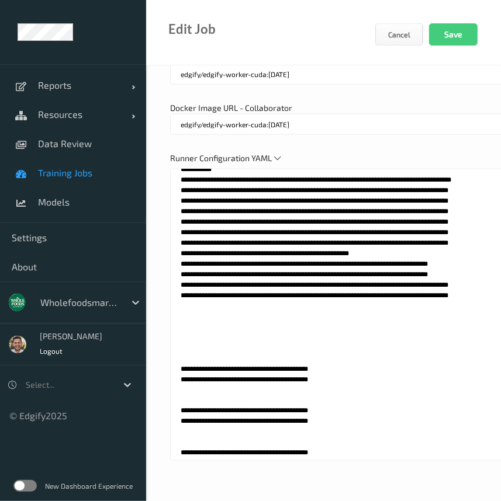
scroll to position [743, 0]
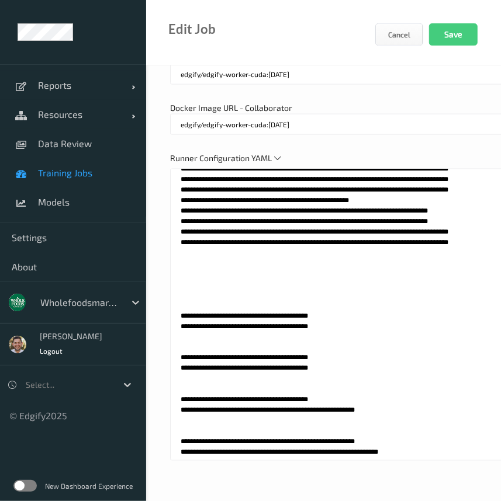
type textarea "**********"
click at [232, 303] on textarea at bounding box center [345, 315] width 350 height 292
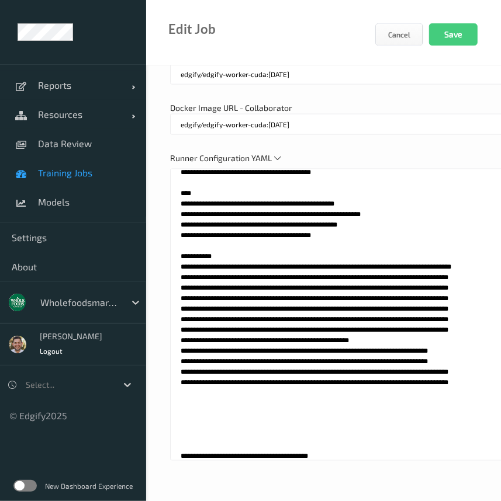
scroll to position [584, 0]
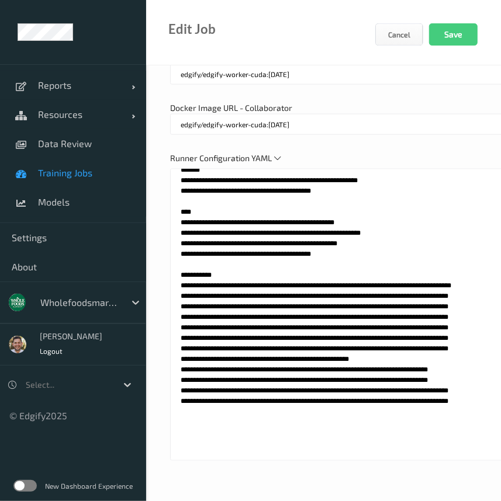
click at [209, 234] on textarea at bounding box center [345, 315] width 350 height 292
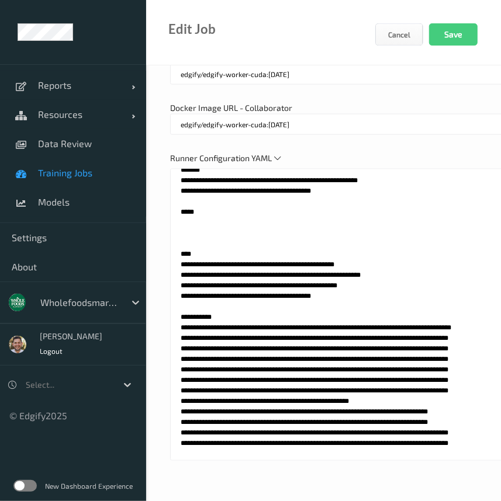
click at [279, 357] on textarea at bounding box center [345, 315] width 350 height 292
drag, startPoint x: 277, startPoint y: 357, endPoint x: 169, endPoint y: 361, distance: 108.1
click at [191, 255] on textarea at bounding box center [345, 315] width 350 height 292
paste textarea "**********"
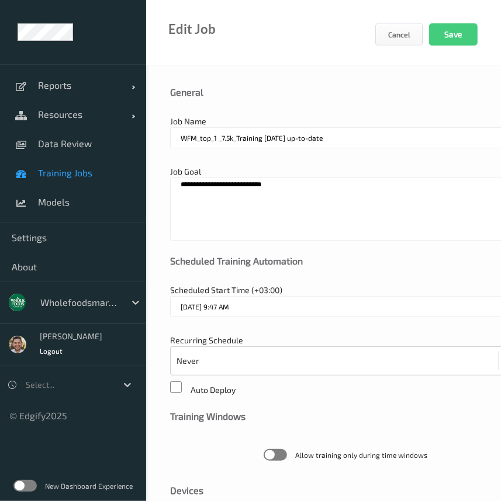
scroll to position [0, 0]
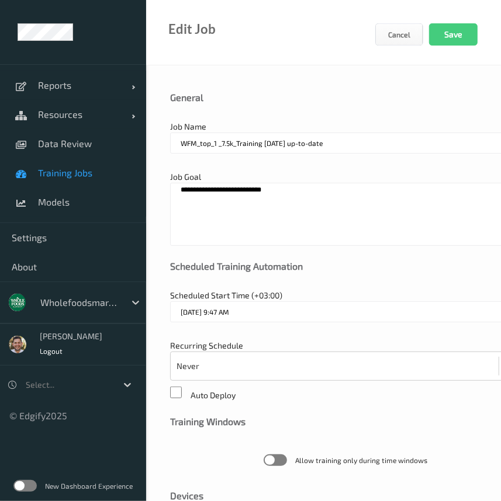
click at [279, 188] on textarea "**********" at bounding box center [345, 214] width 350 height 63
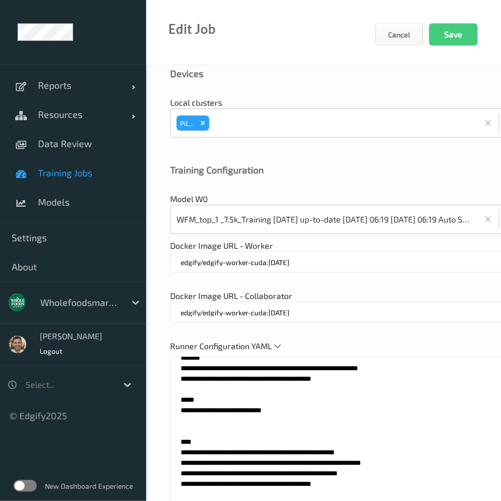
scroll to position [478, 0]
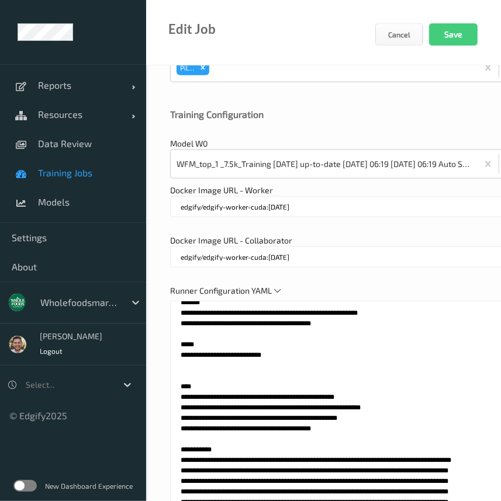
click at [303, 386] on textarea at bounding box center [345, 447] width 350 height 292
paste textarea "**********"
type textarea "**********"
